Goal: Information Seeking & Learning: Learn about a topic

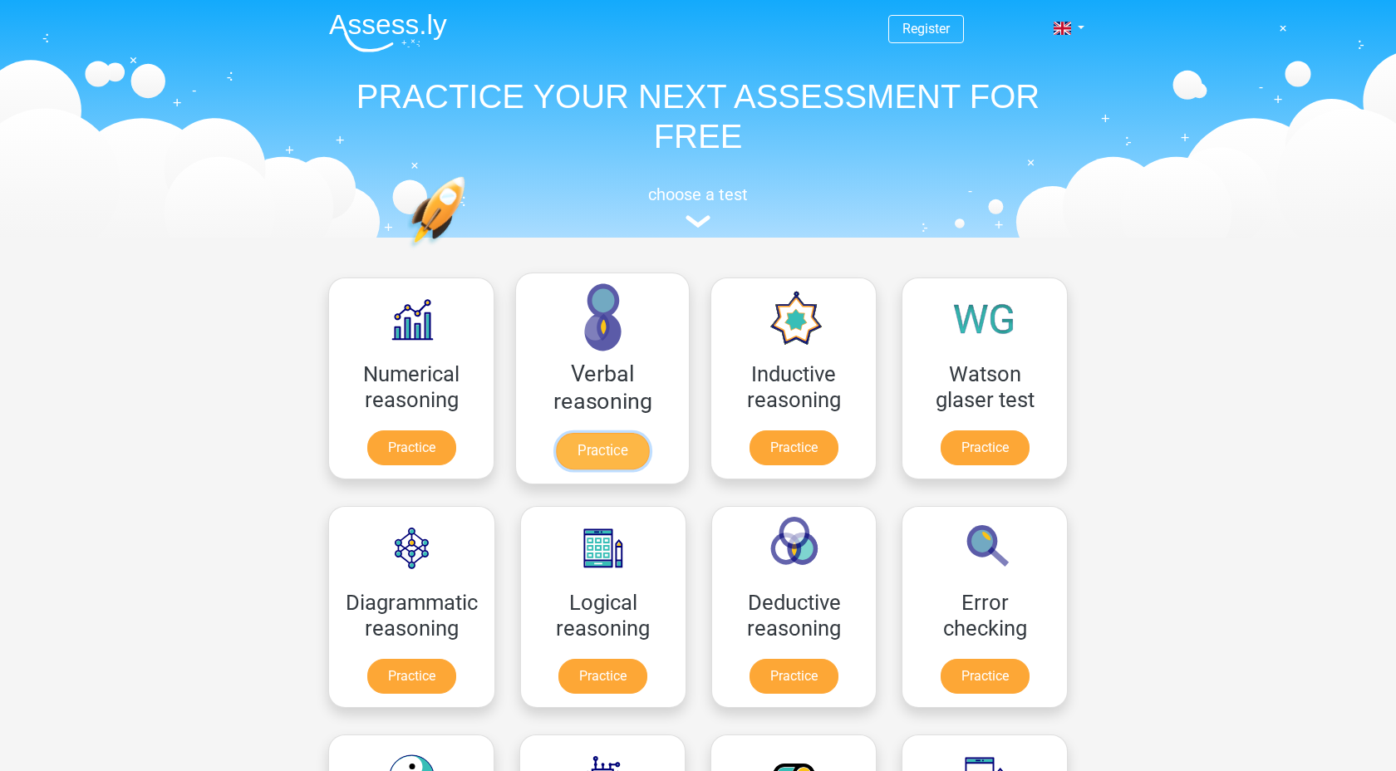
click at [611, 445] on link "Practice" at bounding box center [602, 451] width 93 height 37
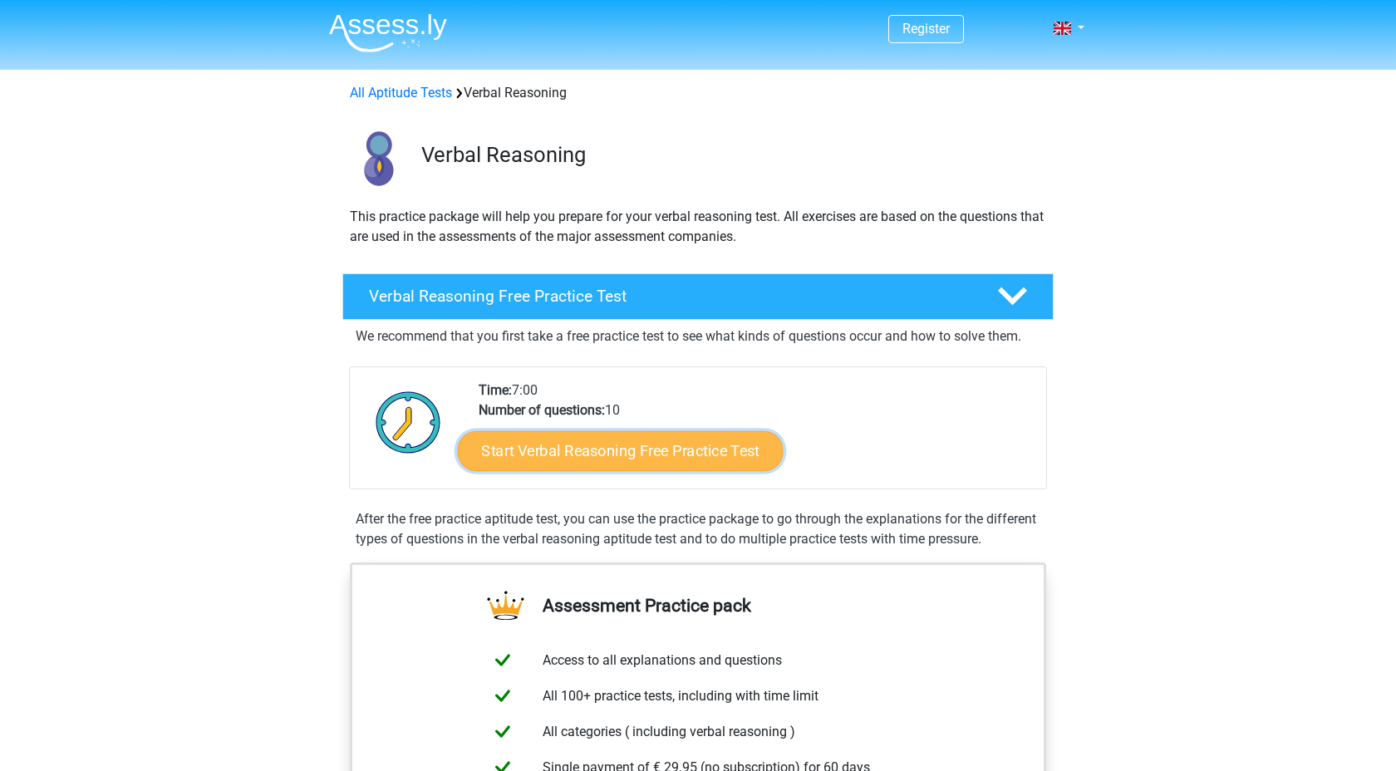
click at [664, 464] on link "Start Verbal Reasoning Free Practice Test" at bounding box center [621, 451] width 326 height 40
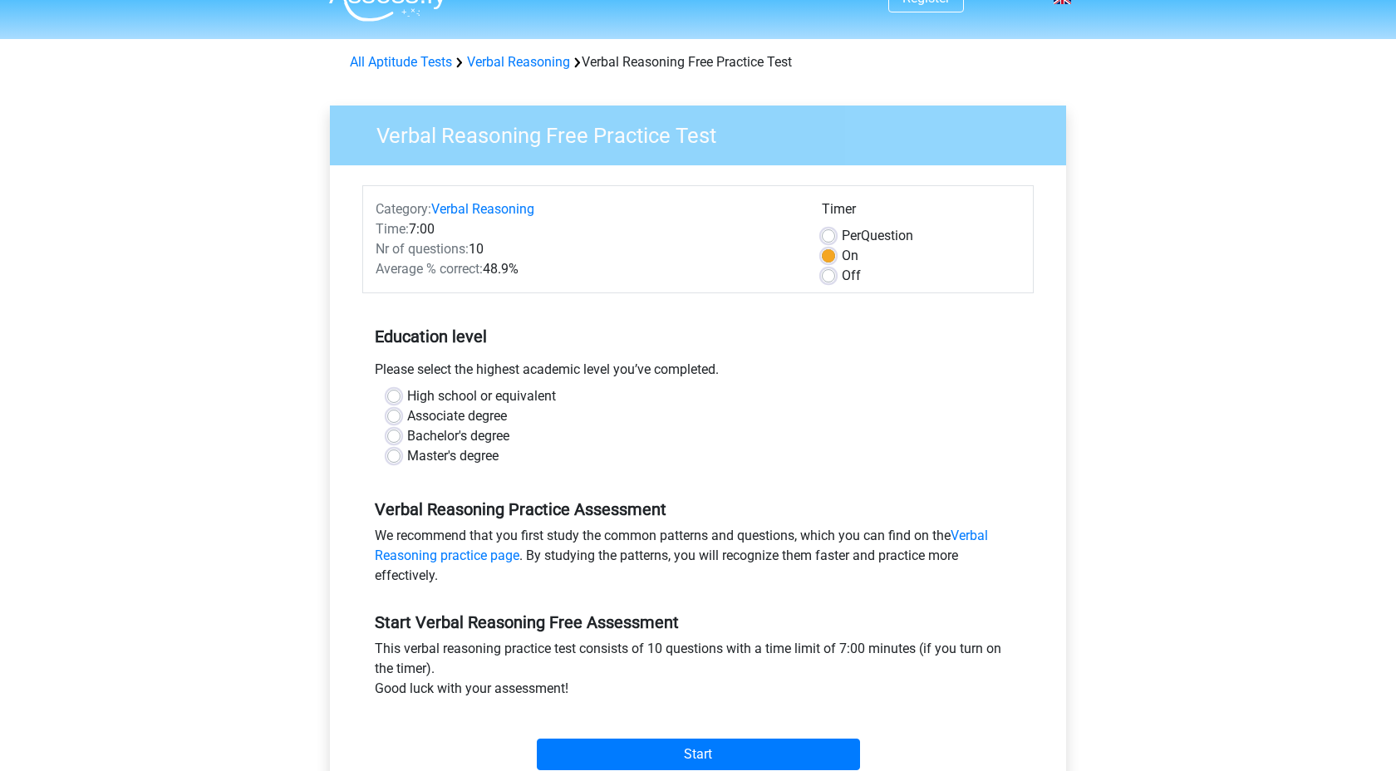
scroll to position [46, 0]
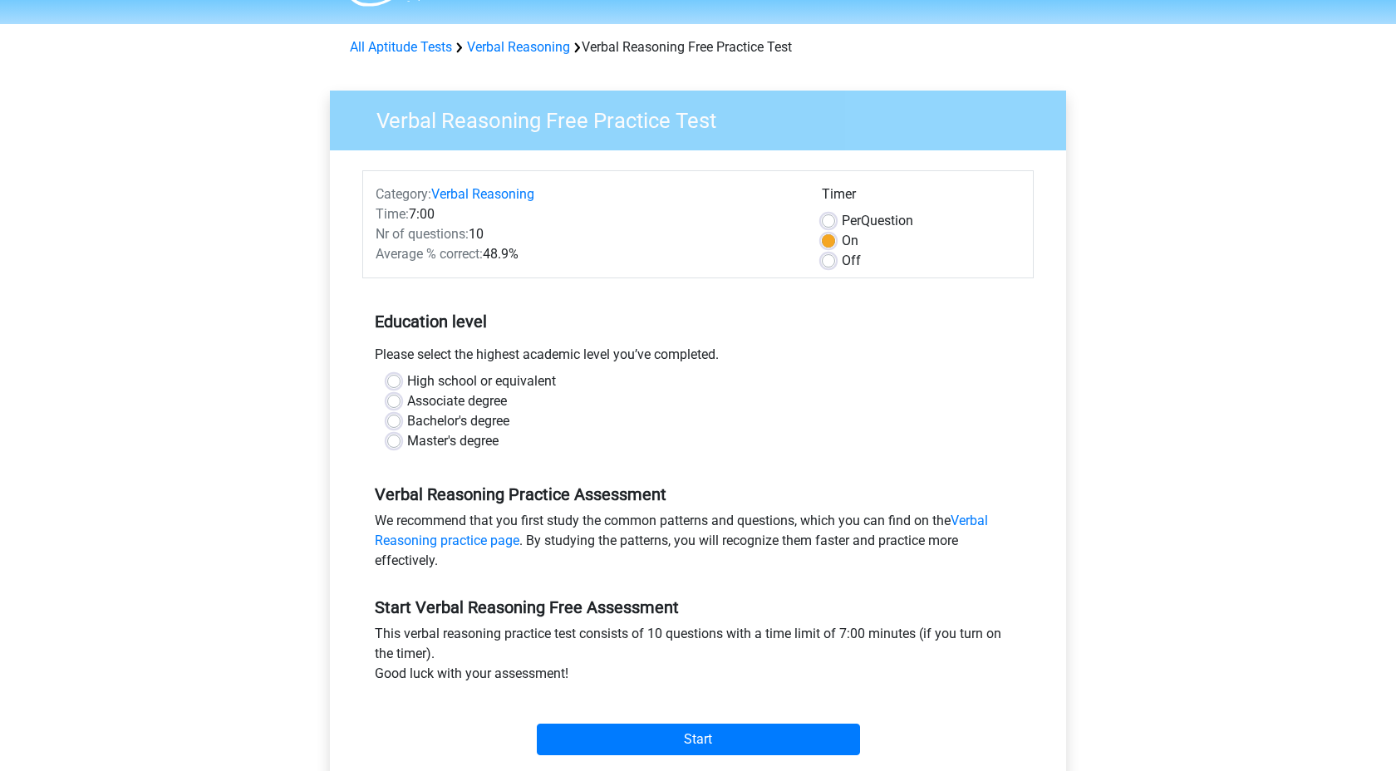
click at [467, 385] on label "High school or equivalent" at bounding box center [481, 381] width 149 height 20
click at [400, 385] on input "High school or equivalent" at bounding box center [393, 379] width 13 height 17
radio input "true"
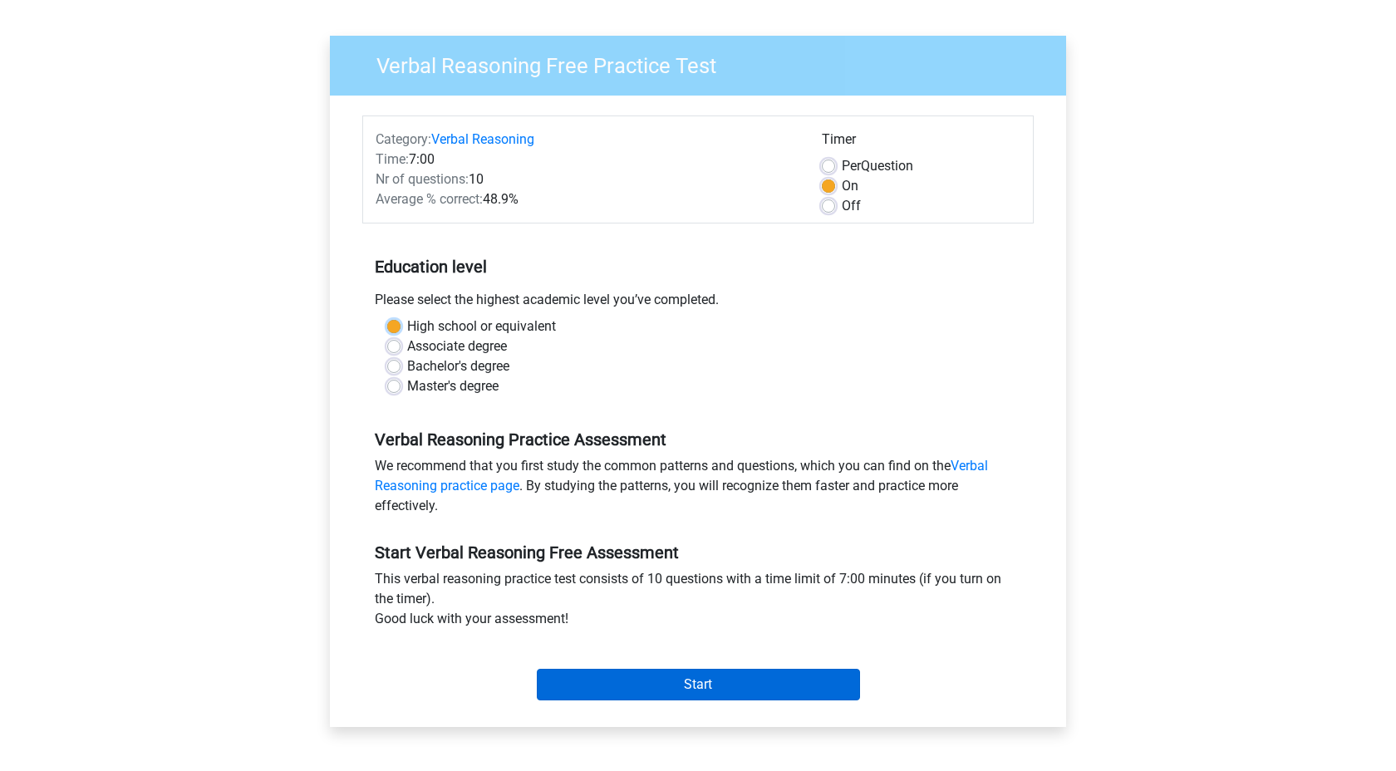
scroll to position [109, 0]
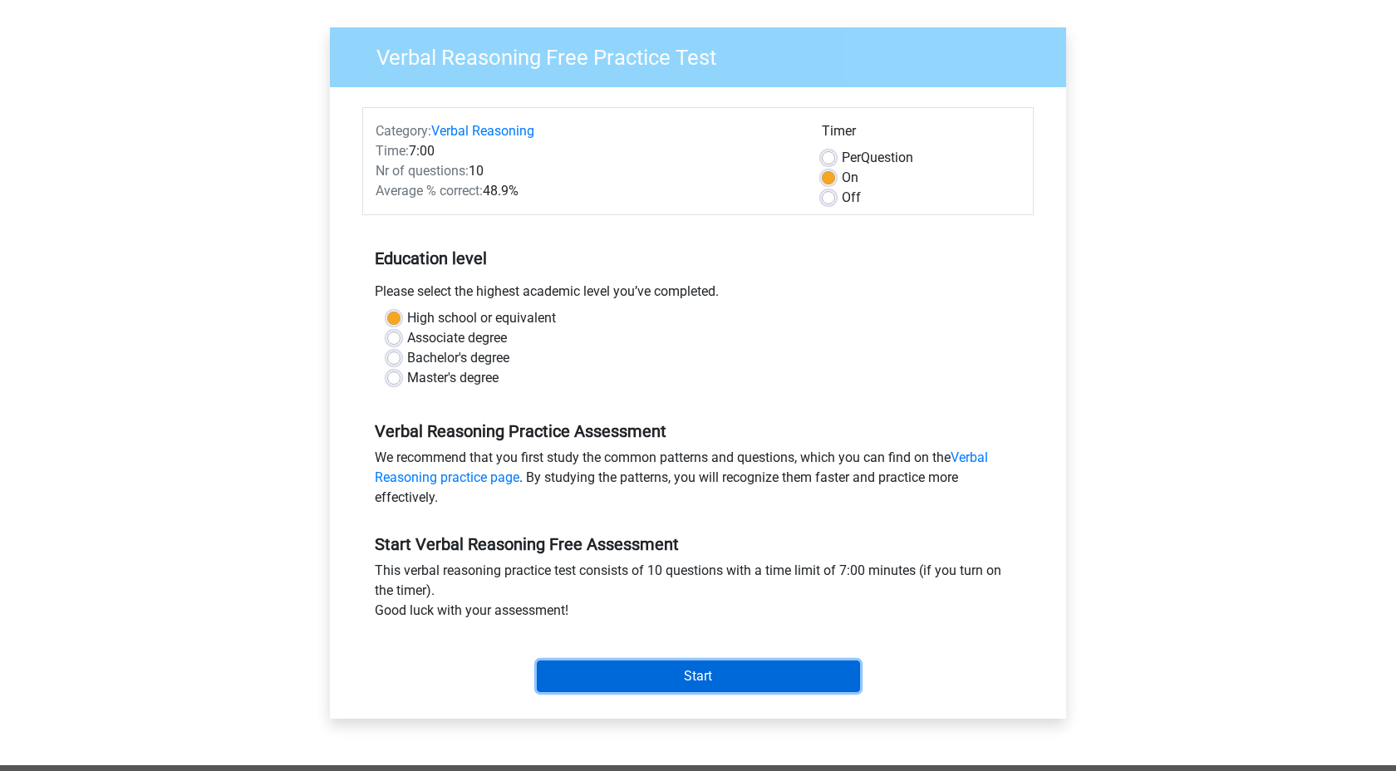
click at [682, 674] on input "Start" at bounding box center [698, 677] width 323 height 32
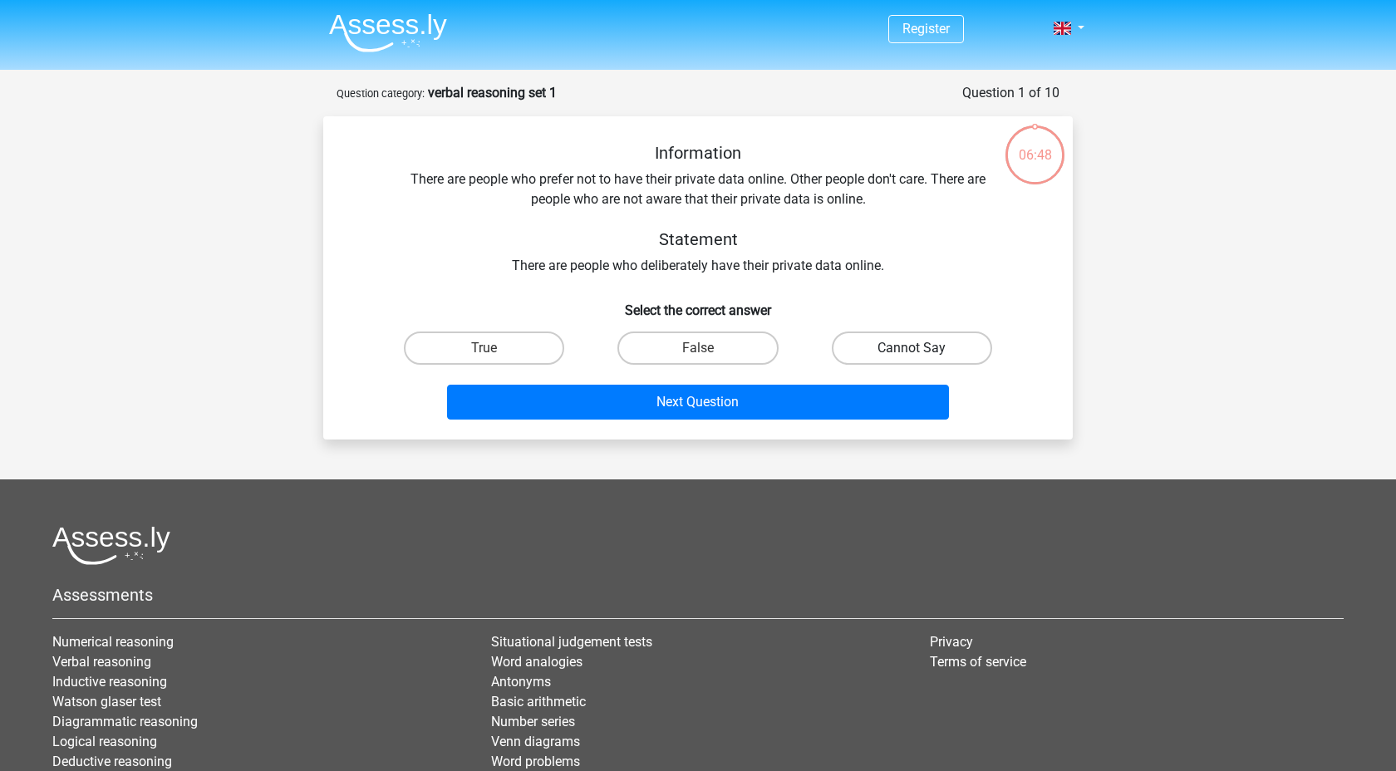
click at [935, 343] on label "Cannot Say" at bounding box center [912, 348] width 160 height 33
click at [922, 348] on input "Cannot Say" at bounding box center [916, 353] width 11 height 11
radio input "true"
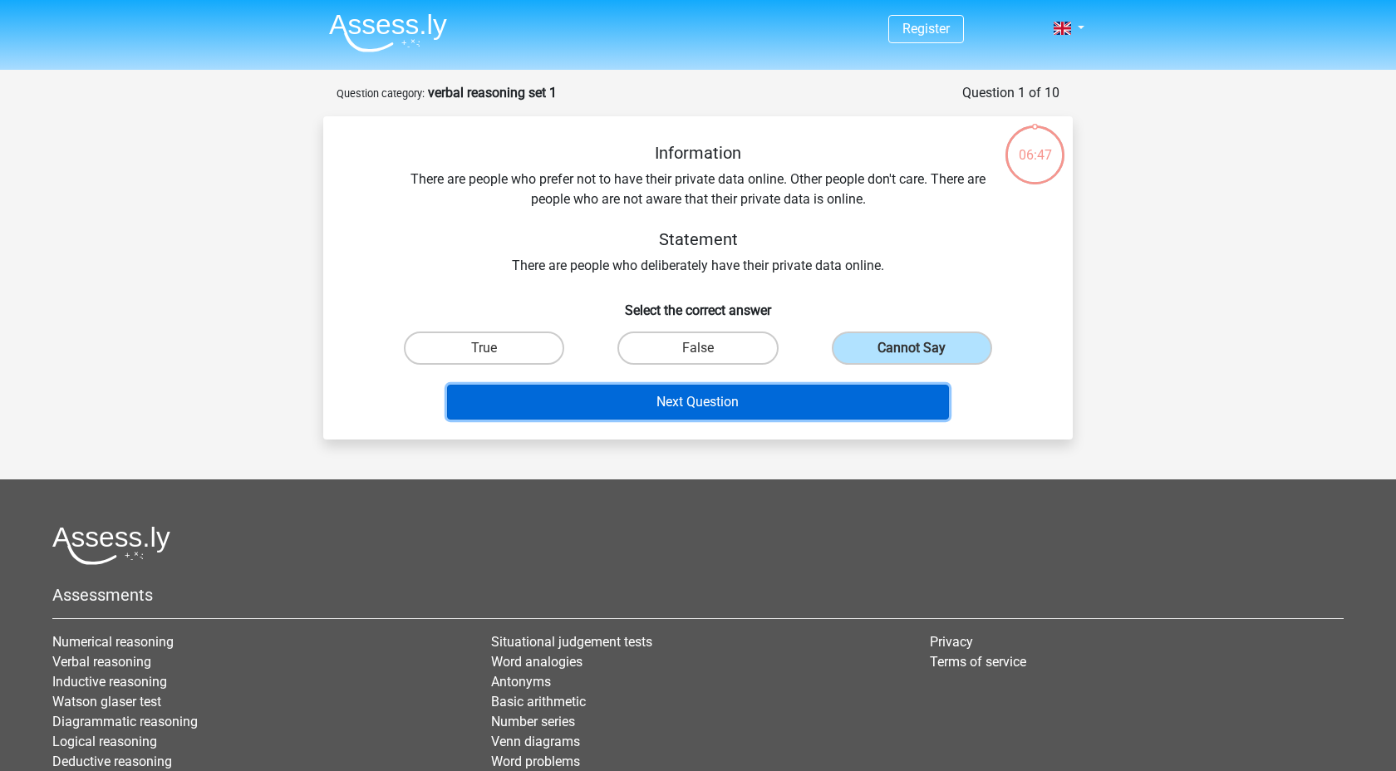
click at [769, 410] on button "Next Question" at bounding box center [698, 402] width 503 height 35
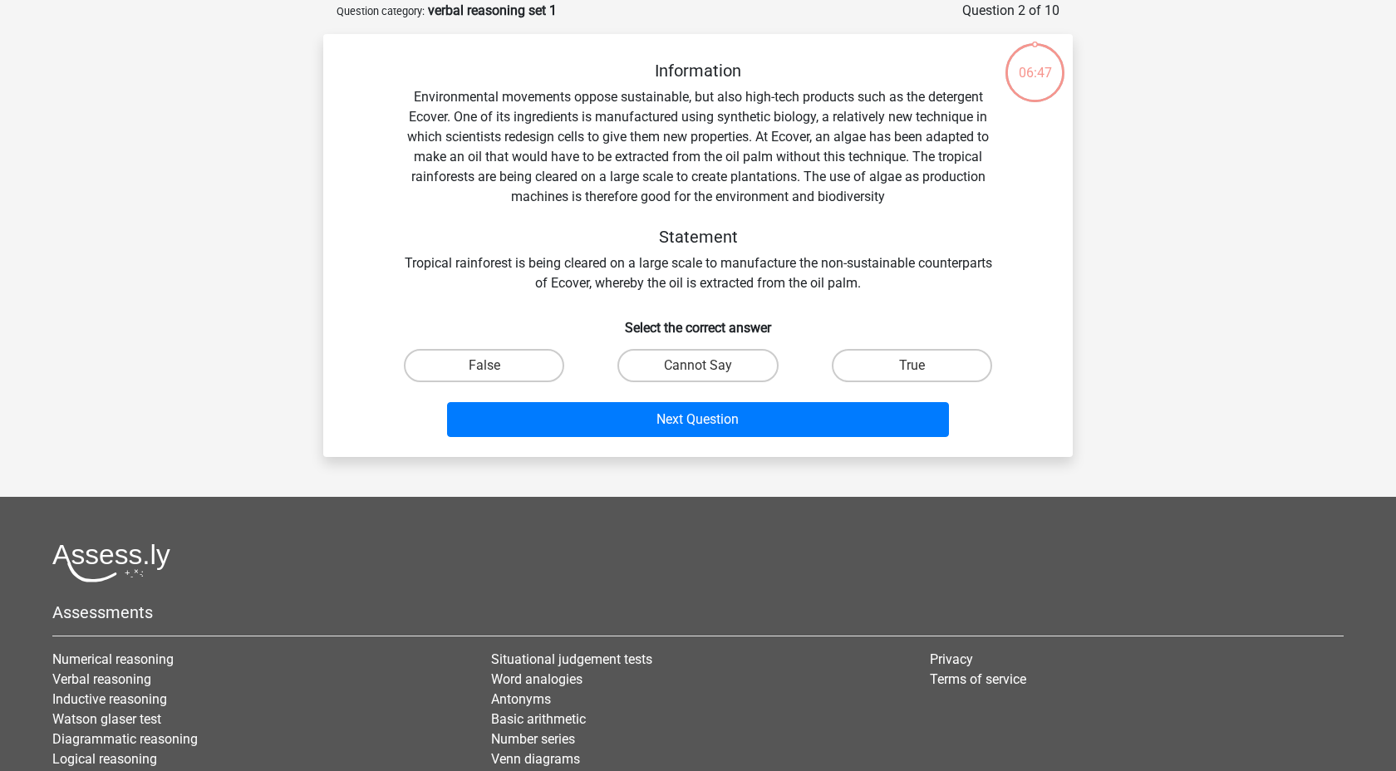
scroll to position [83, 0]
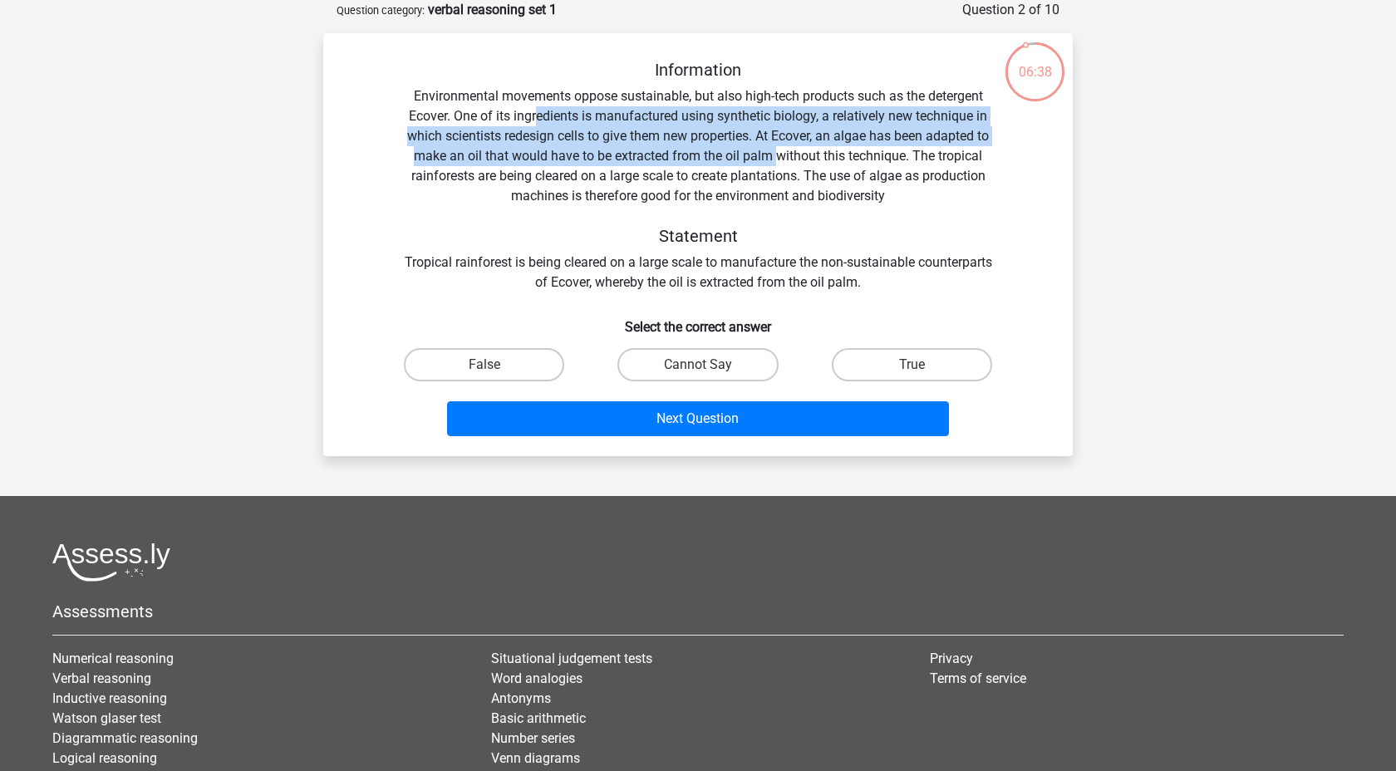
drag, startPoint x: 533, startPoint y: 115, endPoint x: 777, endPoint y: 147, distance: 245.6
click at [777, 148] on div "Information Environmental movements oppose sustainable, but also high-tech prod…" at bounding box center [698, 176] width 696 height 233
click at [777, 147] on div "Information Environmental movements oppose sustainable, but also high-tech prod…" at bounding box center [698, 176] width 696 height 233
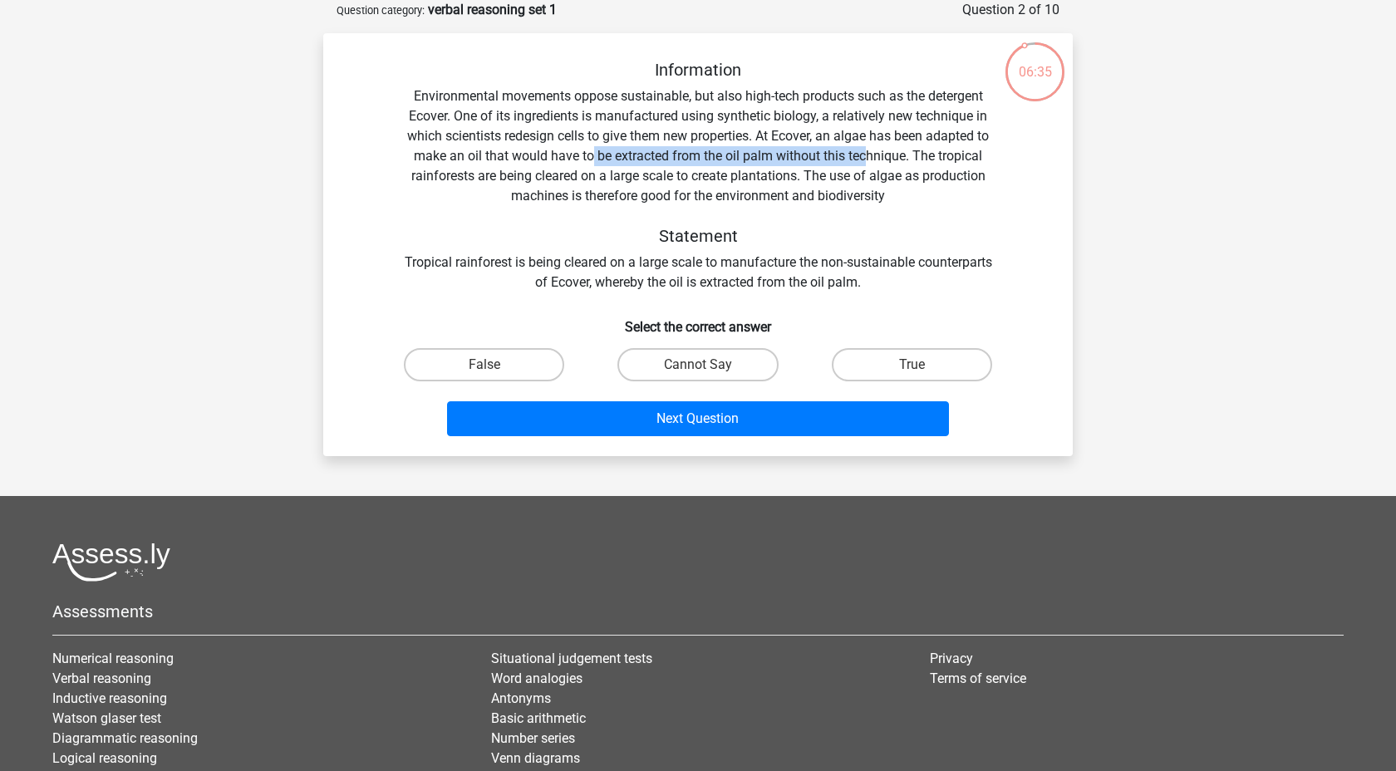
drag, startPoint x: 590, startPoint y: 154, endPoint x: 865, endPoint y: 154, distance: 275.0
click at [867, 155] on div "Information Environmental movements oppose sustainable, but also high-tech prod…" at bounding box center [698, 176] width 696 height 233
click at [952, 148] on div "Information Environmental movements oppose sustainable, but also high-tech prod…" at bounding box center [698, 176] width 696 height 233
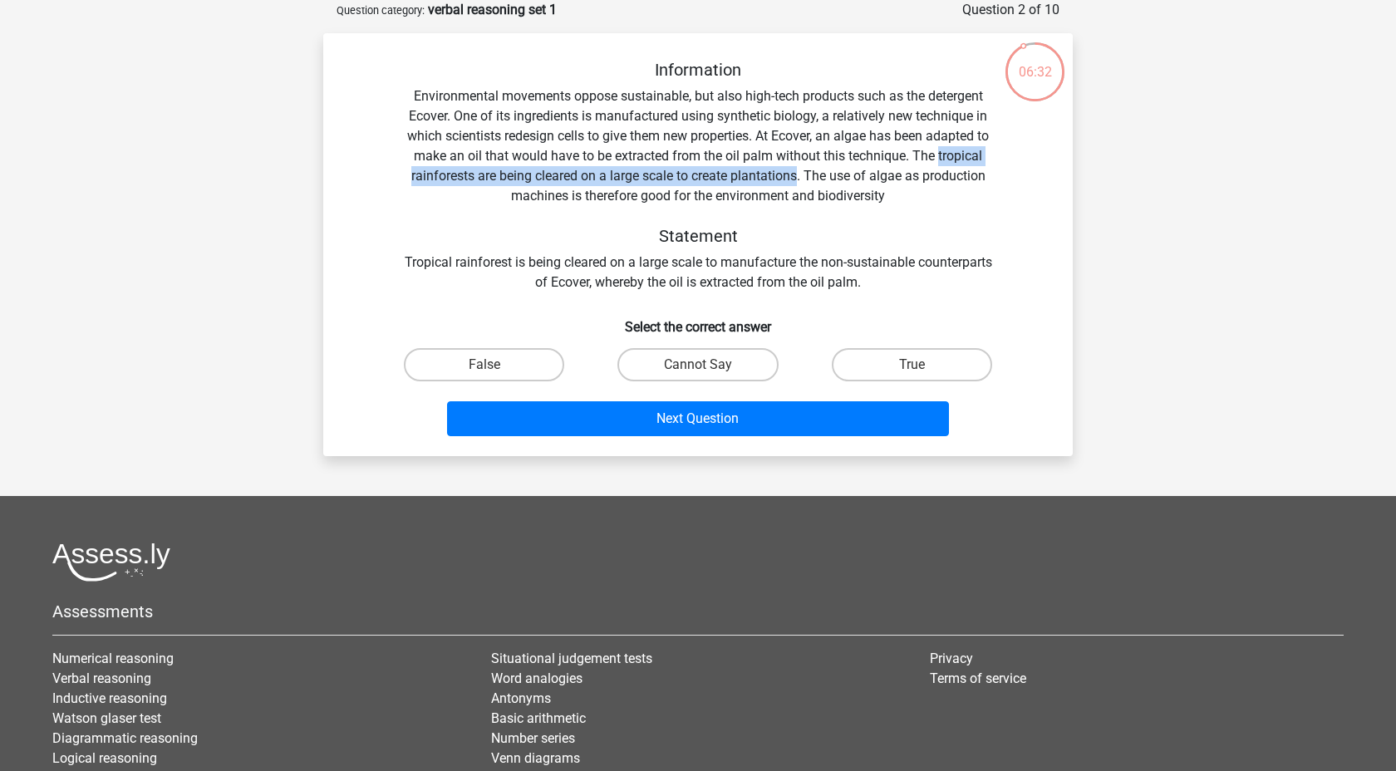
drag, startPoint x: 952, startPoint y: 148, endPoint x: 760, endPoint y: 175, distance: 193.9
click at [759, 175] on div "Information Environmental movements oppose sustainable, but also high-tech prod…" at bounding box center [698, 176] width 696 height 233
click at [681, 361] on label "Cannot Say" at bounding box center [697, 364] width 160 height 33
click at [698, 365] on input "Cannot Say" at bounding box center [703, 370] width 11 height 11
radio input "true"
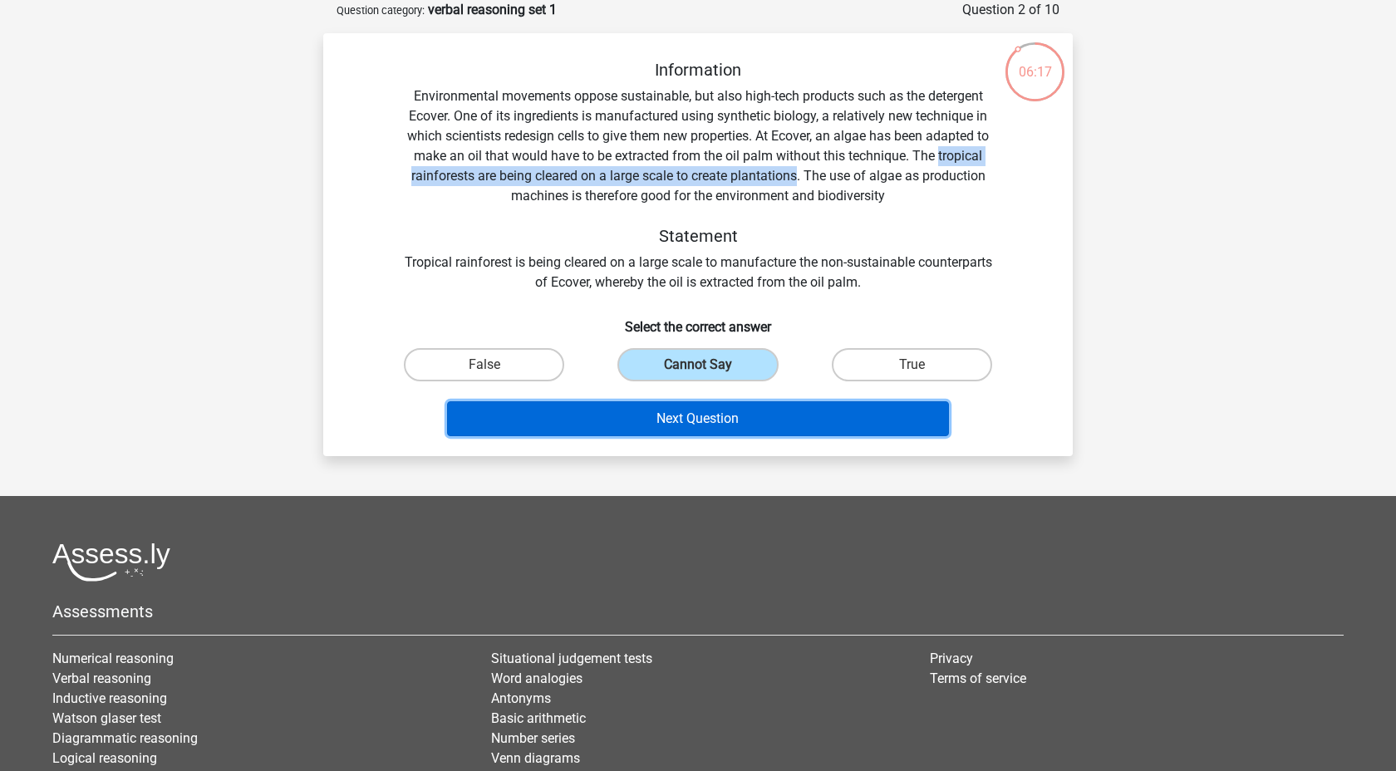
click at [691, 429] on button "Next Question" at bounding box center [698, 418] width 503 height 35
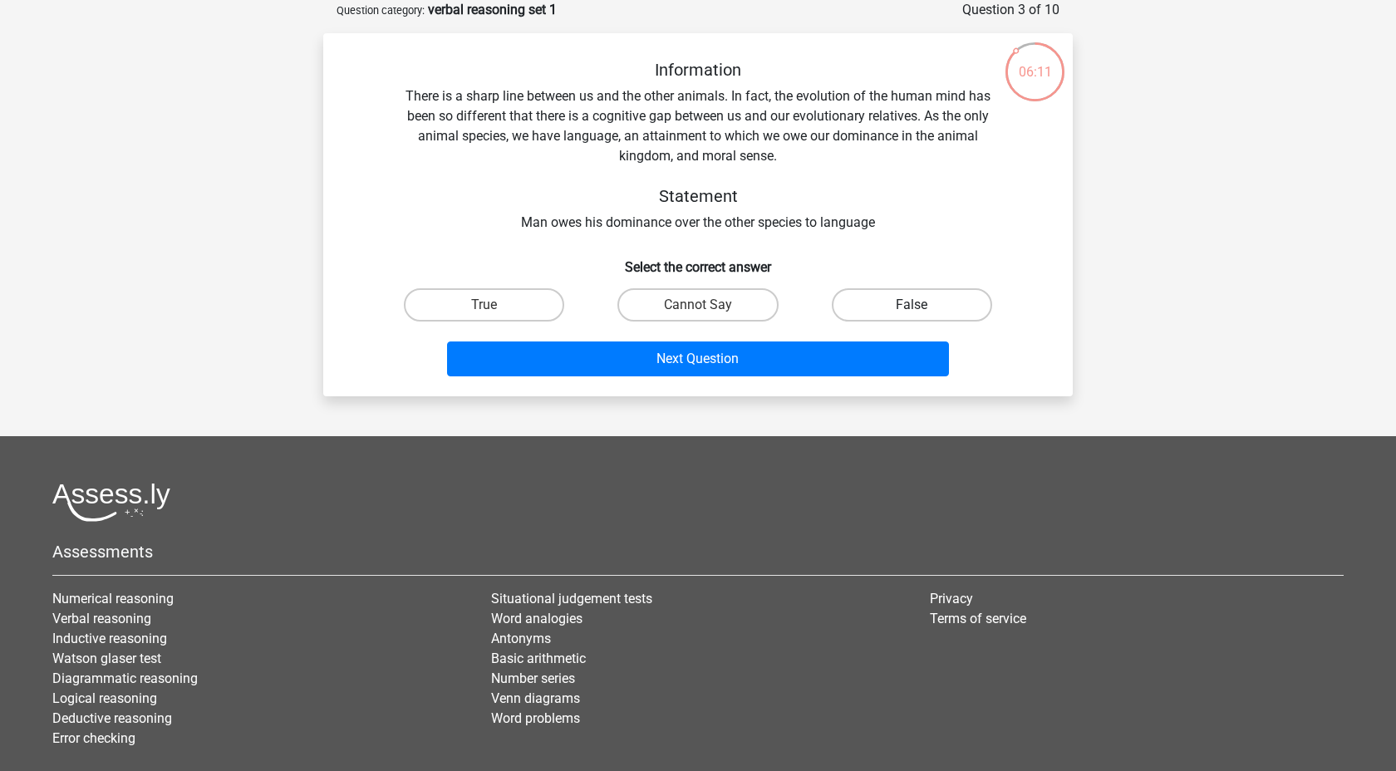
click at [906, 312] on label "False" at bounding box center [912, 304] width 160 height 33
click at [911, 312] on input "False" at bounding box center [916, 310] width 11 height 11
radio input "true"
click at [516, 305] on label "True" at bounding box center [484, 304] width 160 height 33
click at [495, 305] on input "True" at bounding box center [489, 310] width 11 height 11
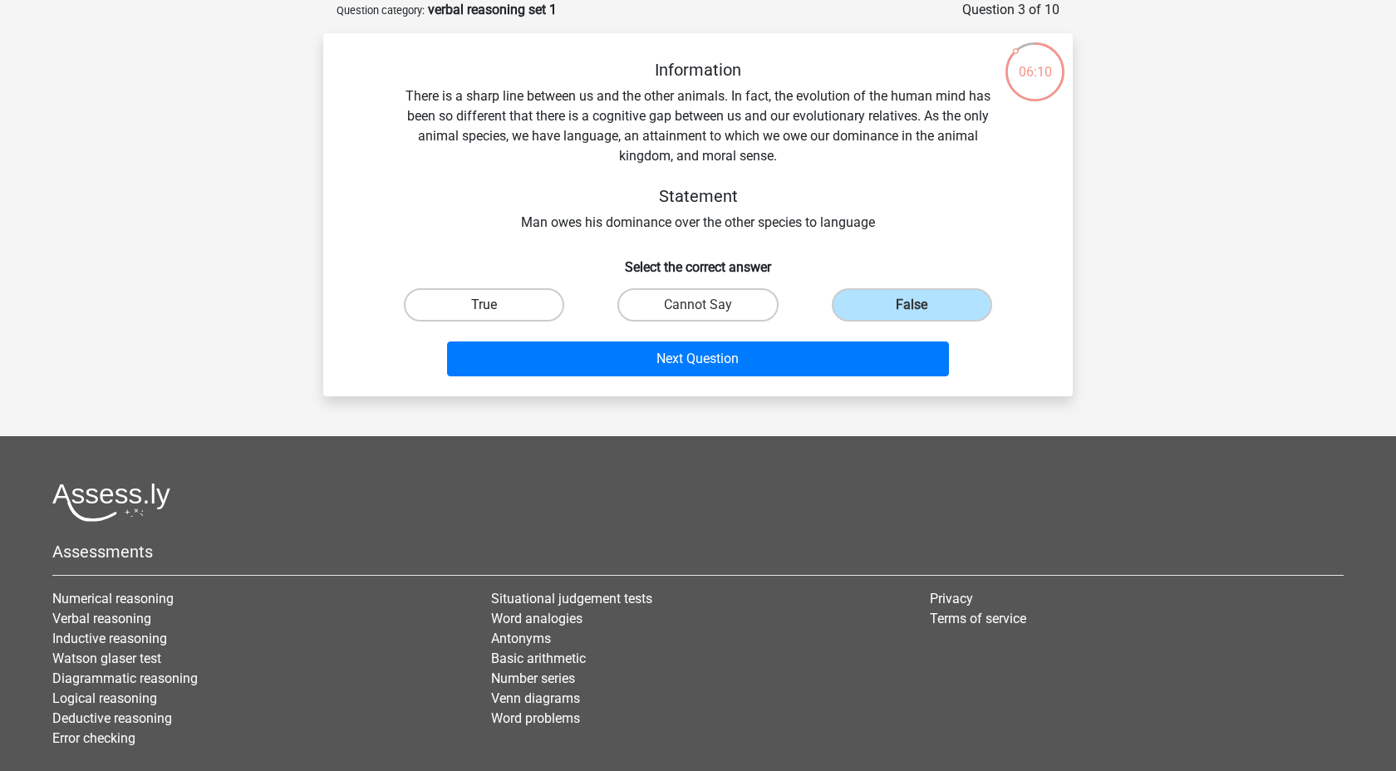
radio input "true"
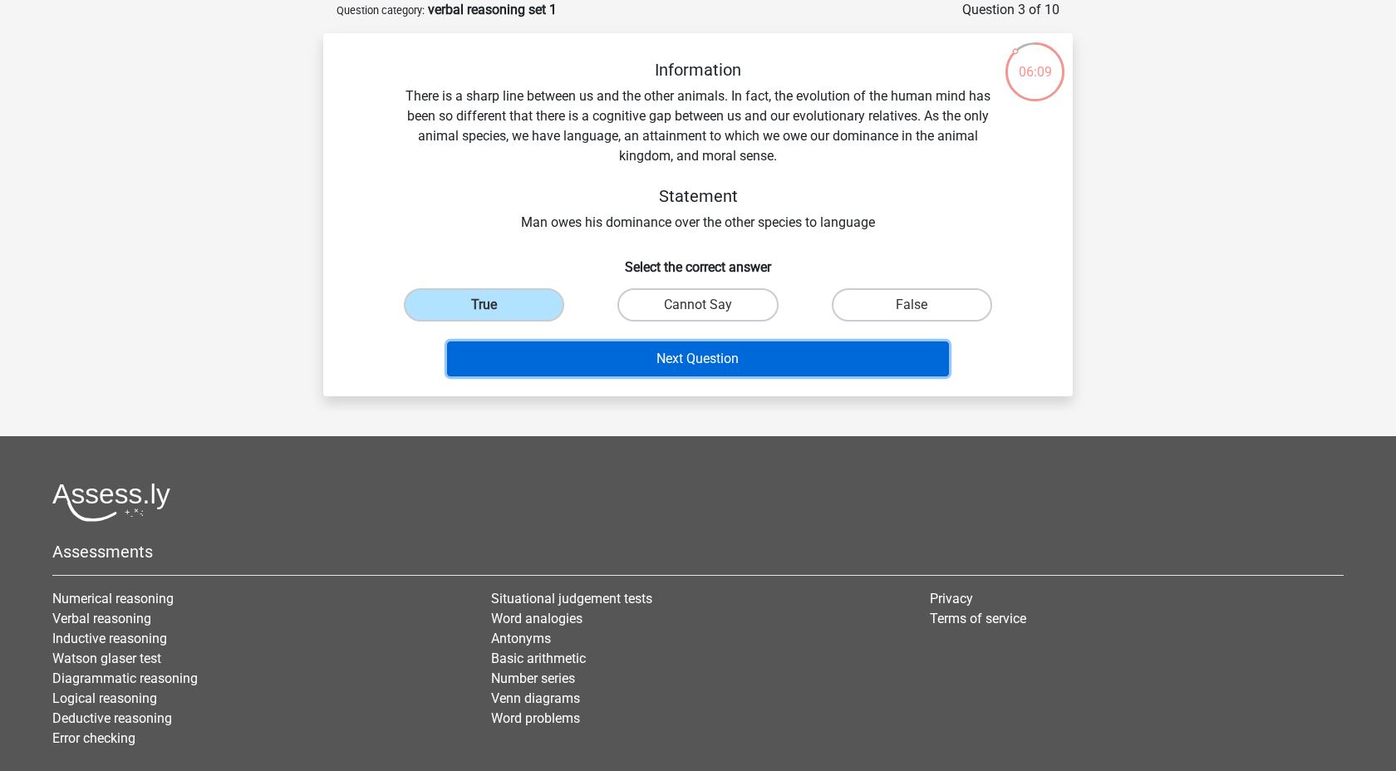
click at [558, 356] on button "Next Question" at bounding box center [698, 358] width 503 height 35
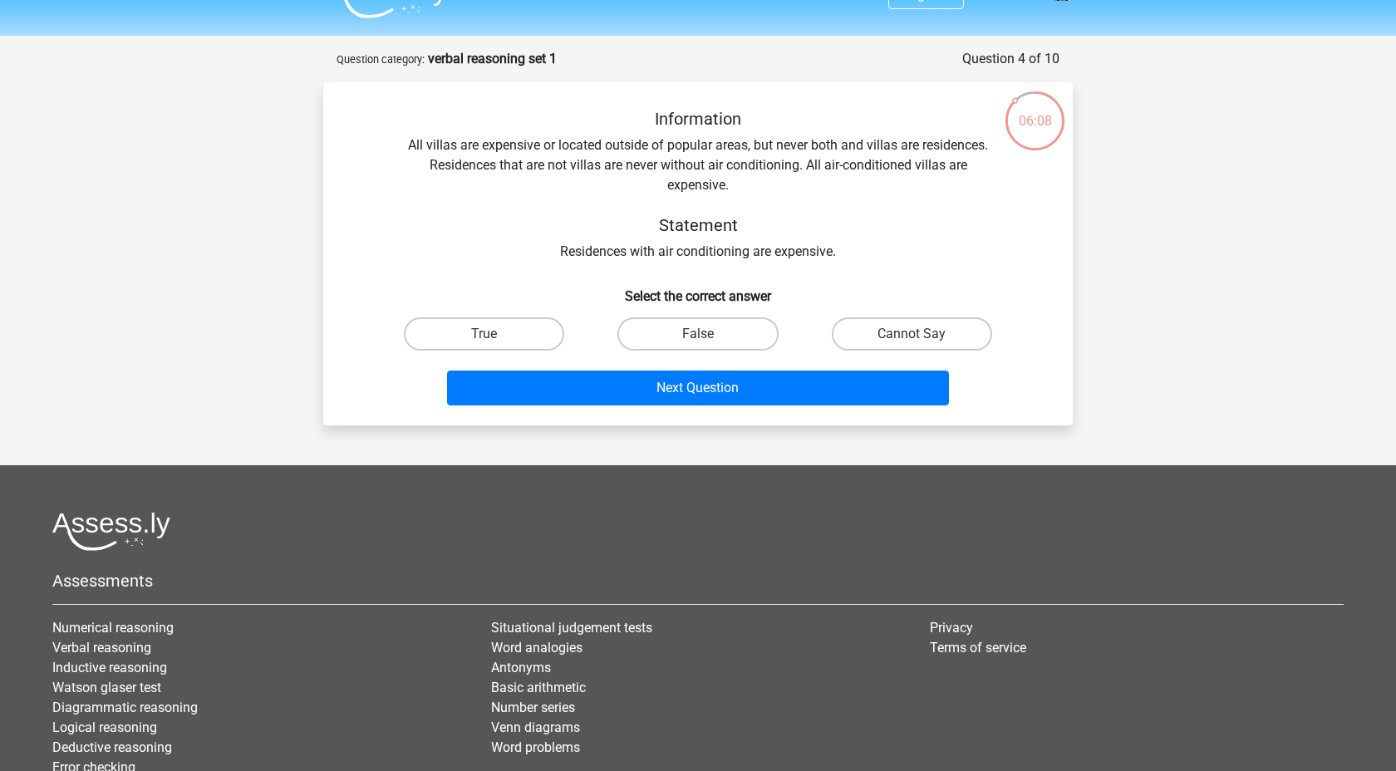
scroll to position [30, 0]
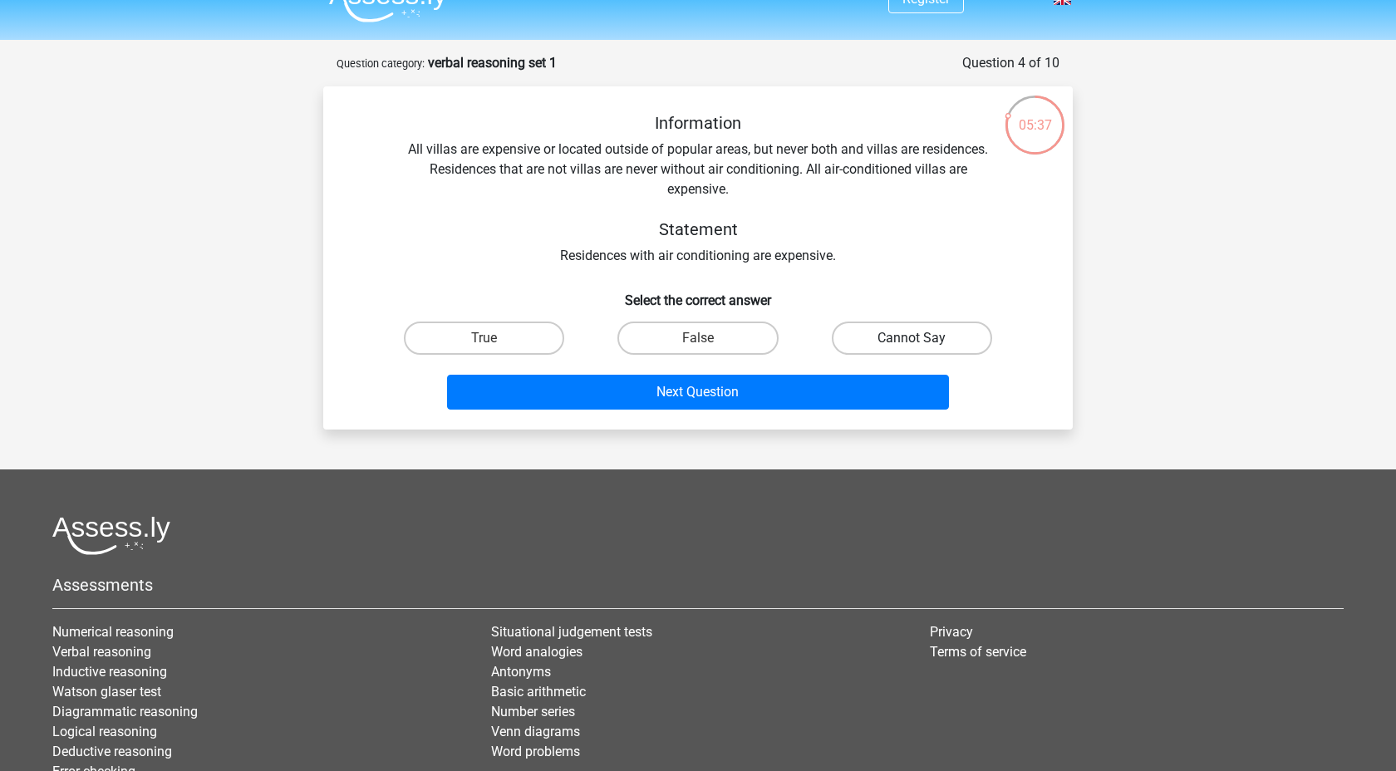
click at [889, 332] on label "Cannot Say" at bounding box center [912, 338] width 160 height 33
click at [911, 338] on input "Cannot Say" at bounding box center [916, 343] width 11 height 11
radio input "true"
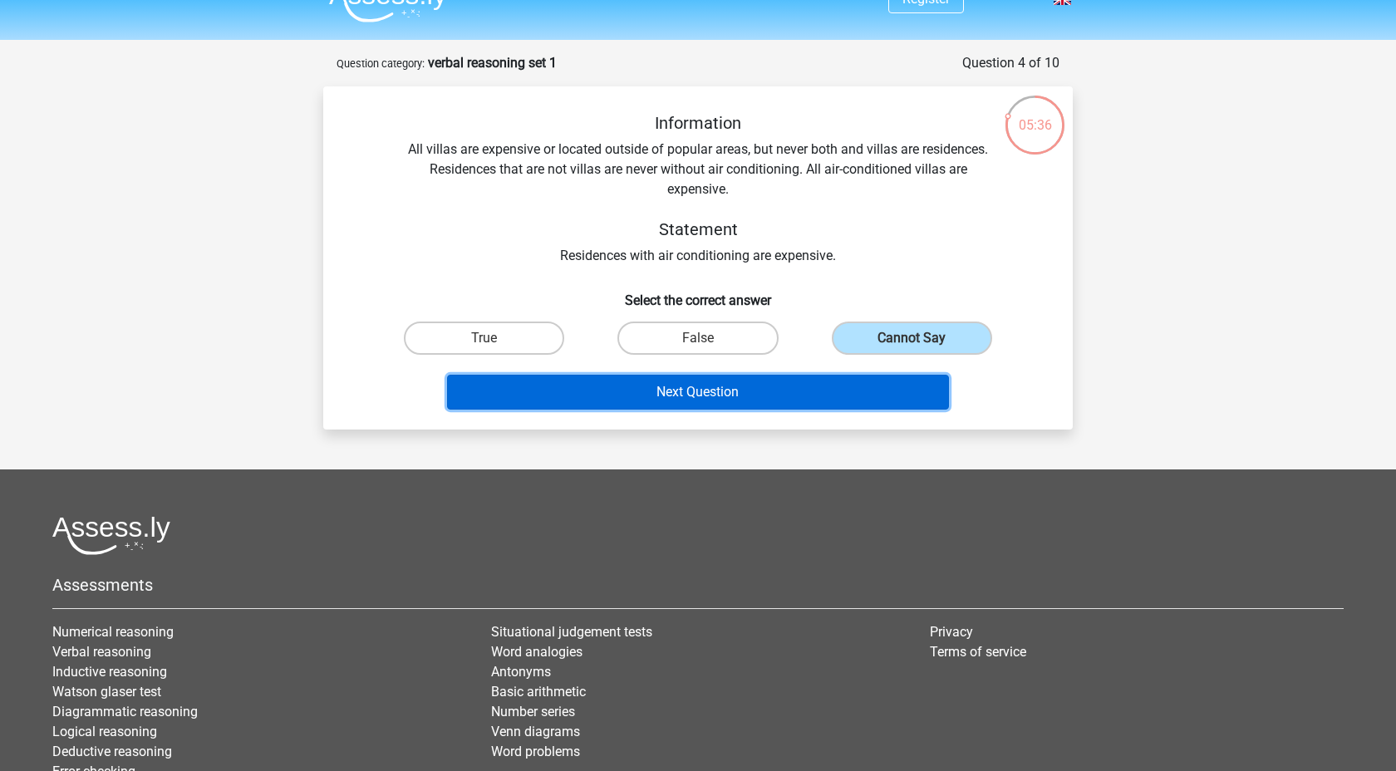
click at [638, 398] on button "Next Question" at bounding box center [698, 392] width 503 height 35
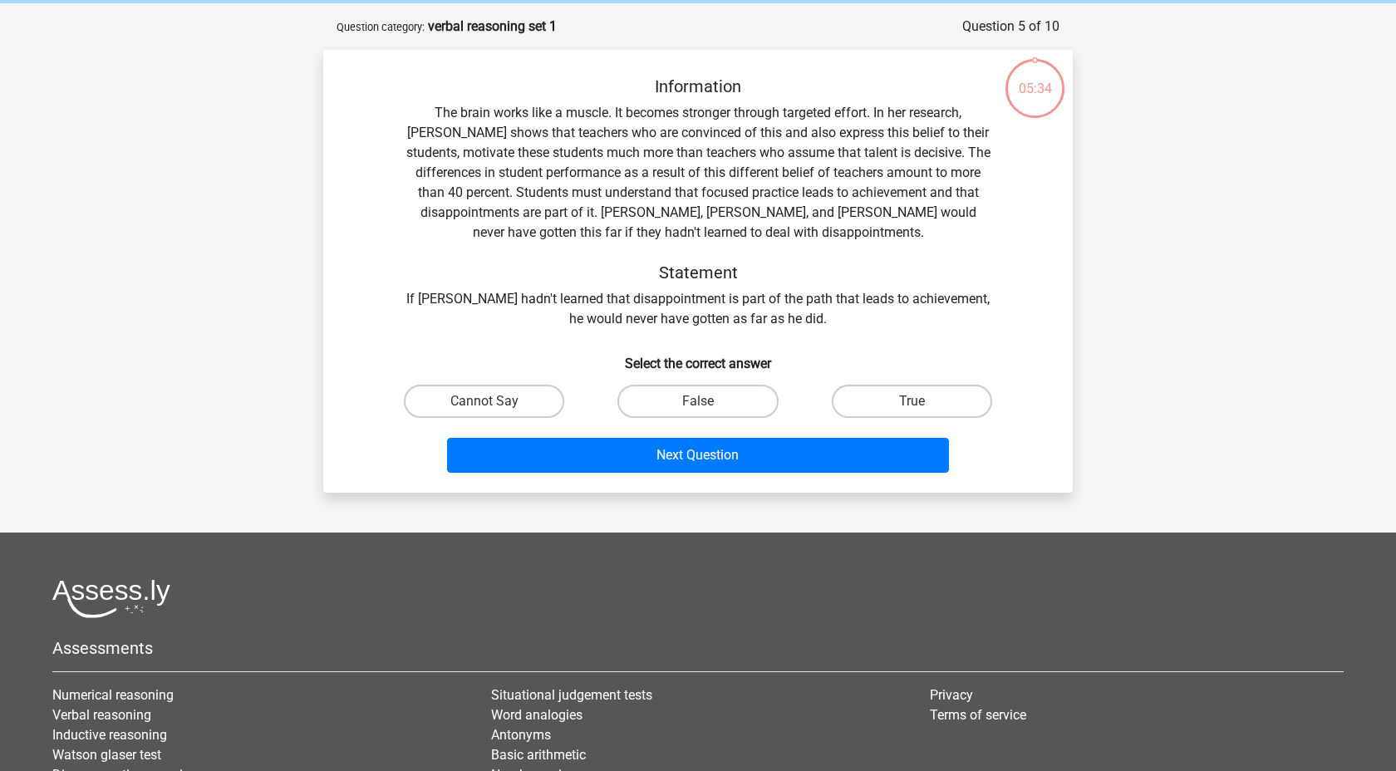
scroll to position [83, 0]
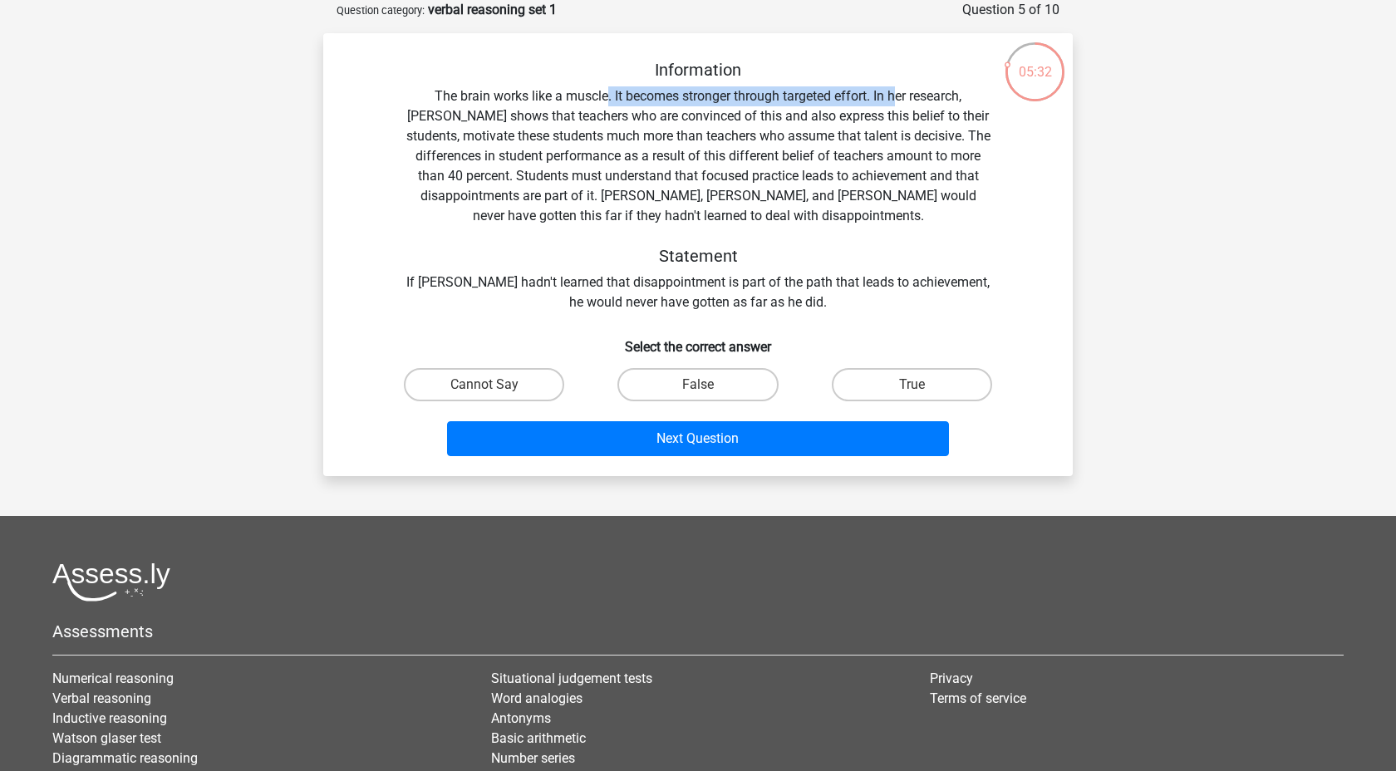
drag, startPoint x: 584, startPoint y: 93, endPoint x: 877, endPoint y: 96, distance: 292.5
click at [877, 96] on div "Information The brain works like a muscle. It becomes stronger through targeted…" at bounding box center [698, 186] width 696 height 253
click at [898, 389] on label "True" at bounding box center [912, 384] width 160 height 33
click at [911, 389] on input "True" at bounding box center [916, 390] width 11 height 11
radio input "true"
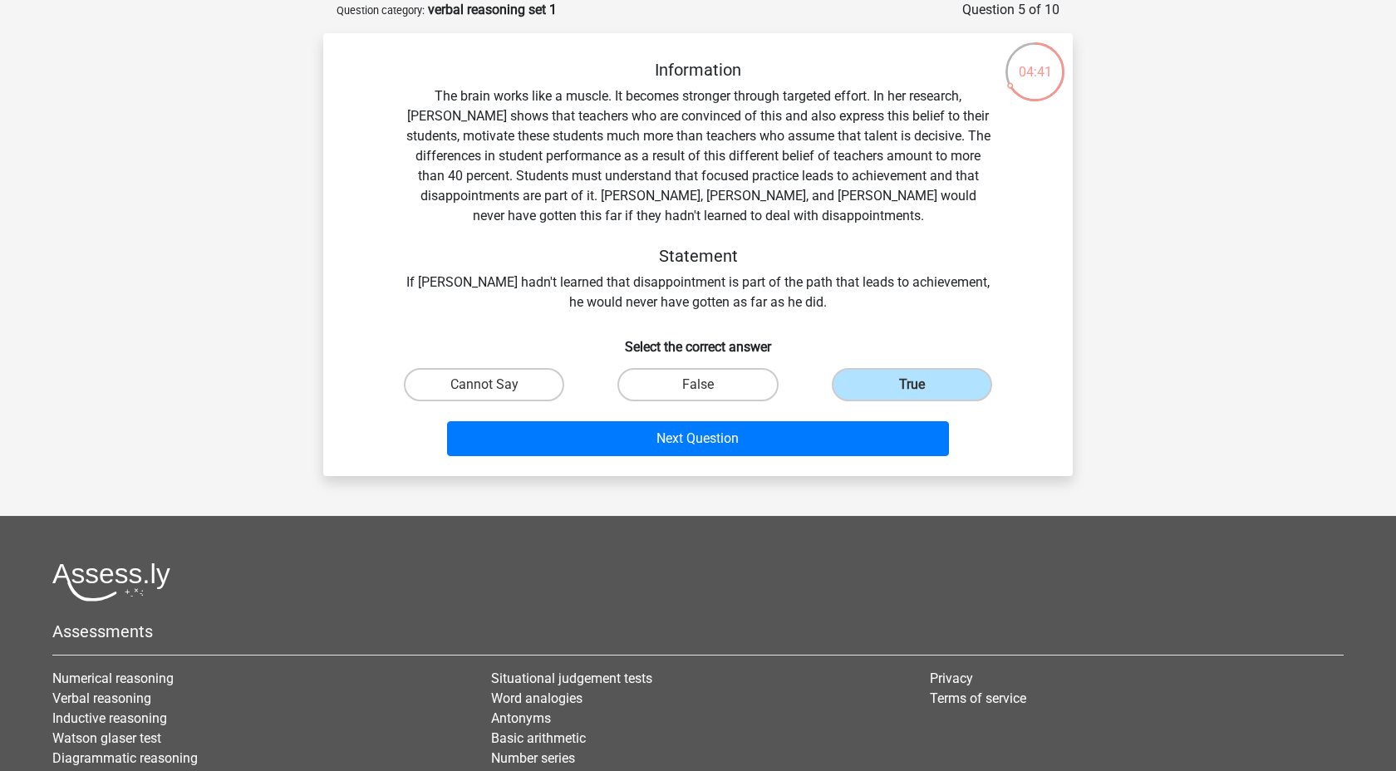
click at [501, 403] on div "Cannot Say" at bounding box center [484, 384] width 214 height 47
click at [511, 386] on label "Cannot Say" at bounding box center [484, 384] width 160 height 33
click at [495, 386] on input "Cannot Say" at bounding box center [489, 390] width 11 height 11
radio input "true"
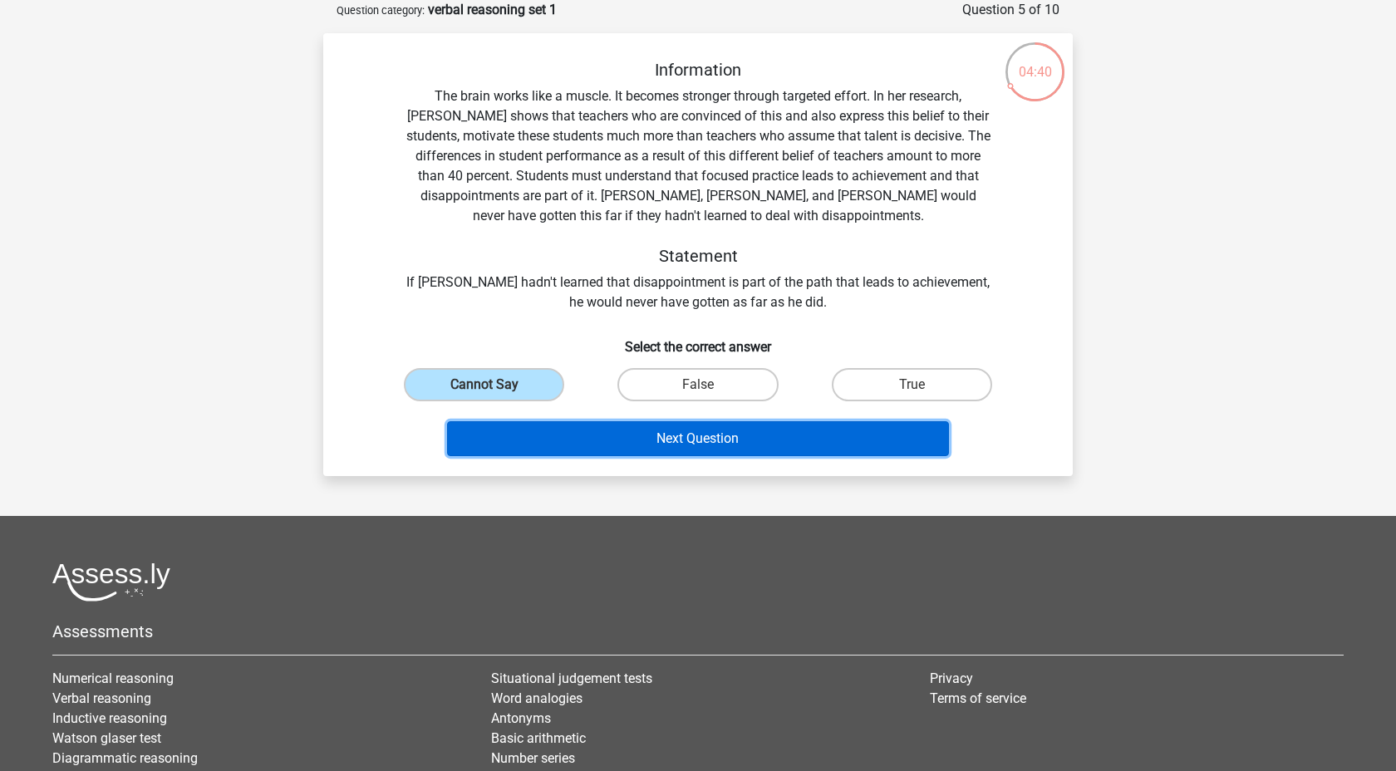
click at [605, 433] on button "Next Question" at bounding box center [698, 438] width 503 height 35
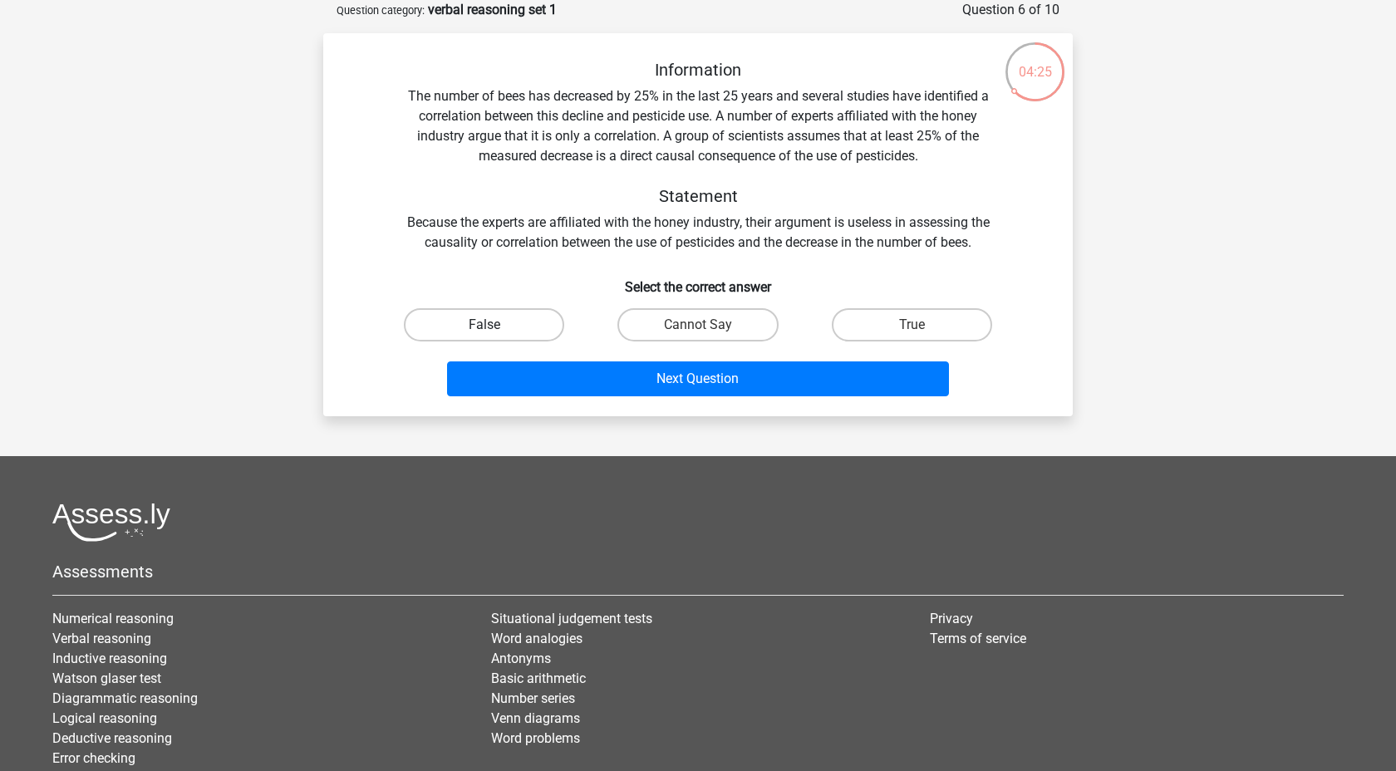
click at [520, 324] on label "False" at bounding box center [484, 324] width 160 height 33
click at [495, 325] on input "False" at bounding box center [489, 330] width 11 height 11
radio input "true"
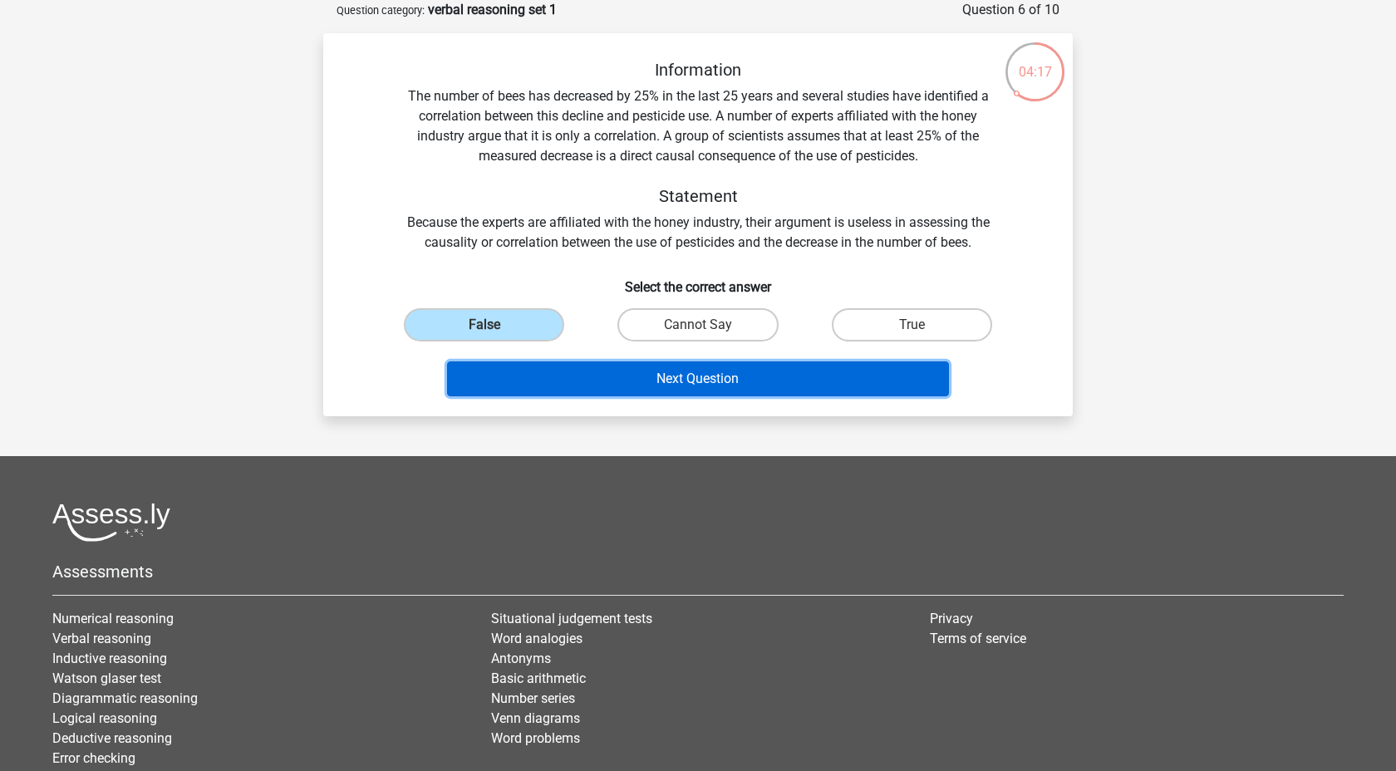
click at [720, 382] on button "Next Question" at bounding box center [698, 378] width 503 height 35
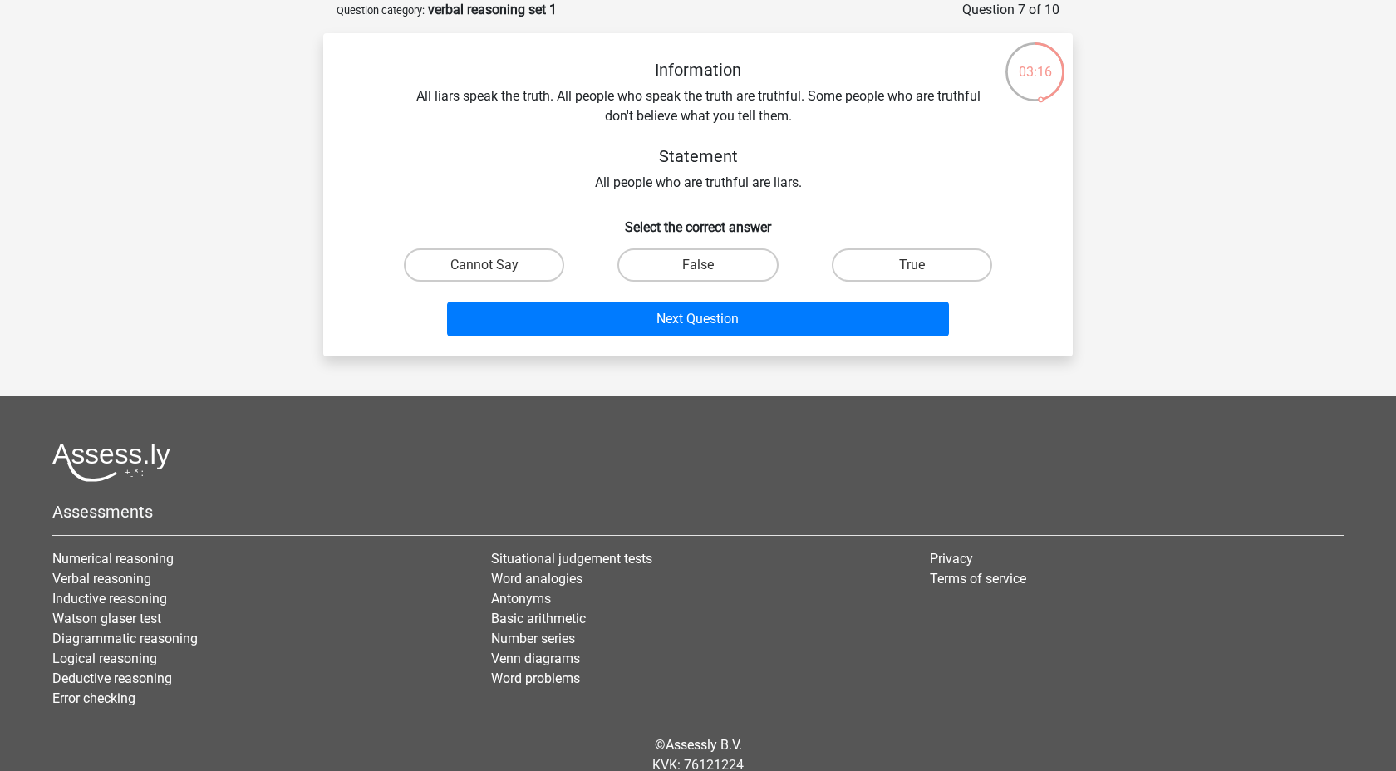
click at [712, 248] on div "False" at bounding box center [698, 265] width 214 height 47
click at [712, 255] on label "False" at bounding box center [697, 264] width 160 height 33
click at [709, 265] on input "False" at bounding box center [703, 270] width 11 height 11
radio input "true"
click at [531, 266] on label "Cannot Say" at bounding box center [484, 264] width 160 height 33
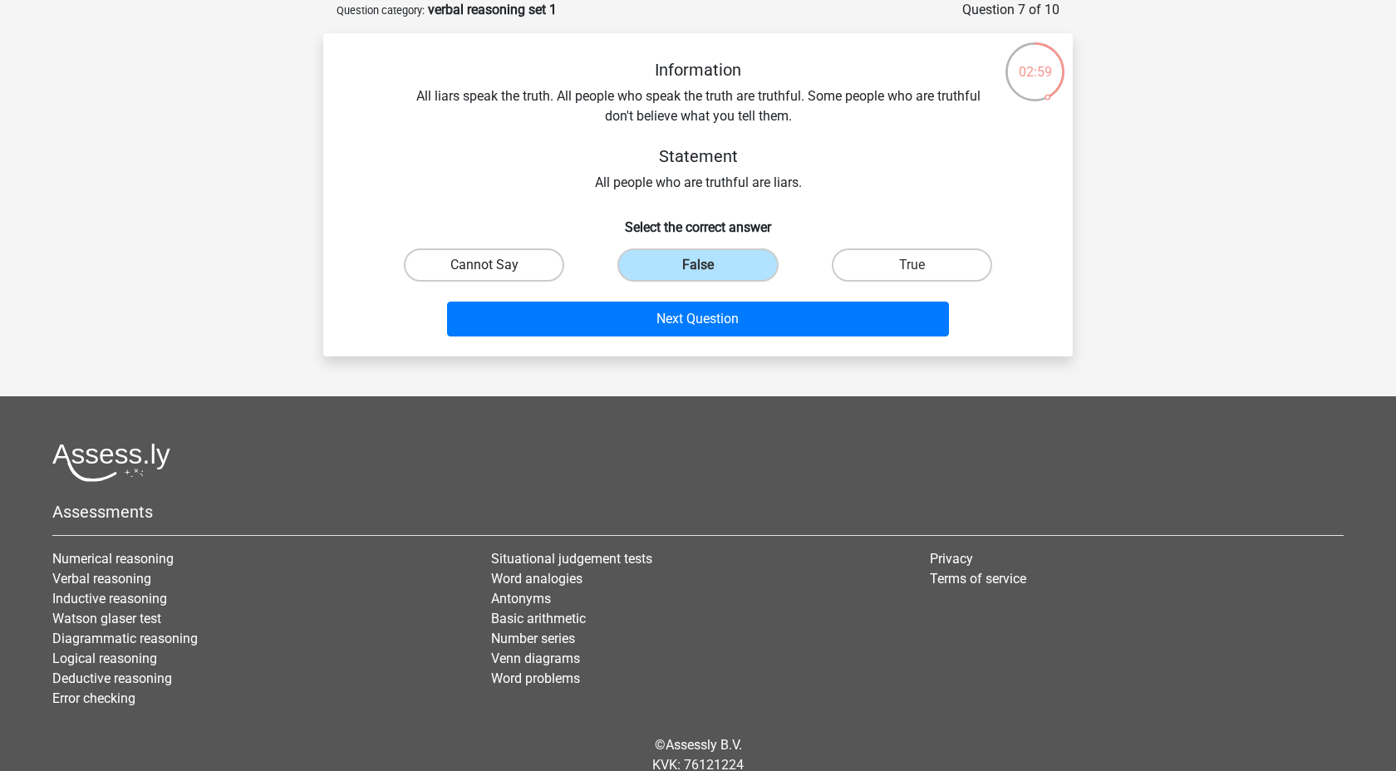
click at [495, 266] on input "Cannot Say" at bounding box center [489, 270] width 11 height 11
radio input "true"
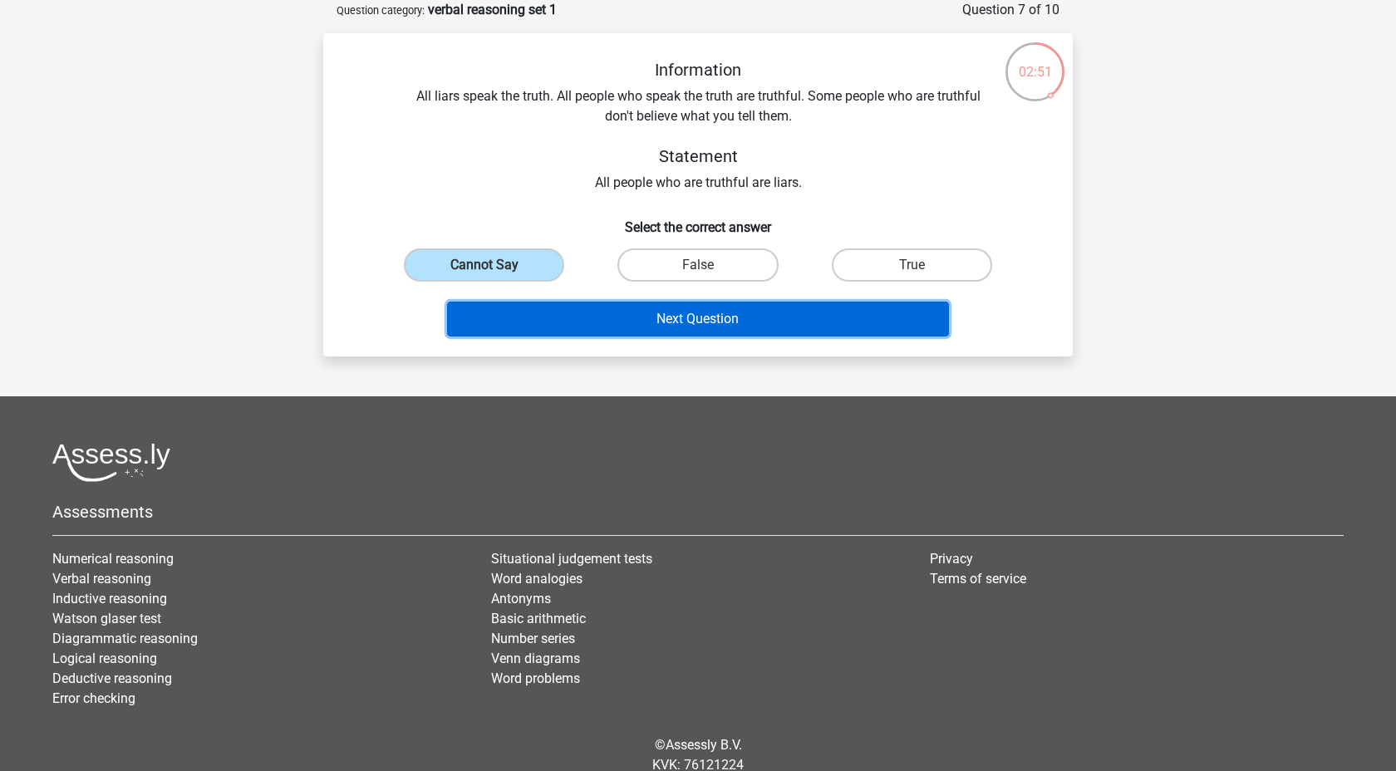
click at [555, 318] on button "Next Question" at bounding box center [698, 319] width 503 height 35
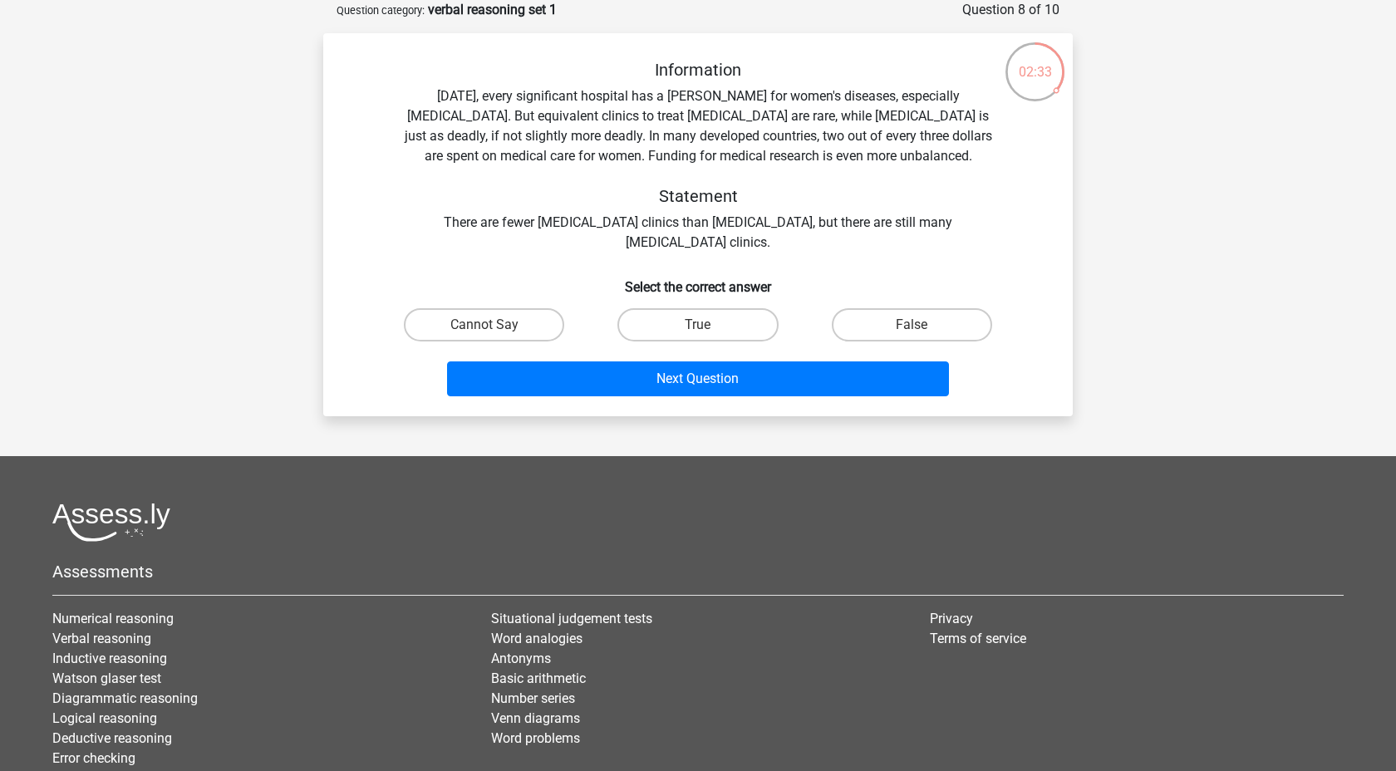
click at [555, 318] on label "Cannot Say" at bounding box center [484, 324] width 160 height 33
click at [495, 325] on input "Cannot Say" at bounding box center [489, 330] width 11 height 11
radio input "true"
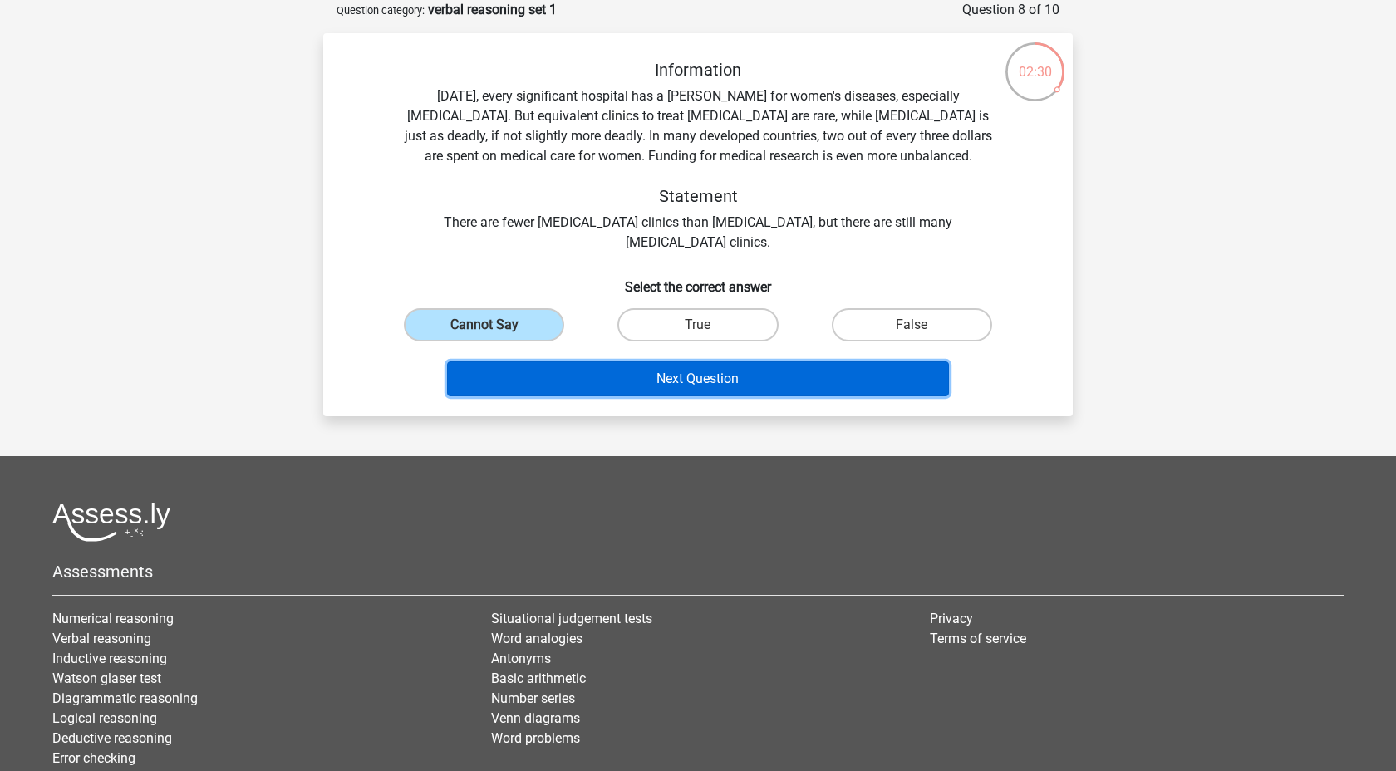
click at [604, 376] on button "Next Question" at bounding box center [698, 378] width 503 height 35
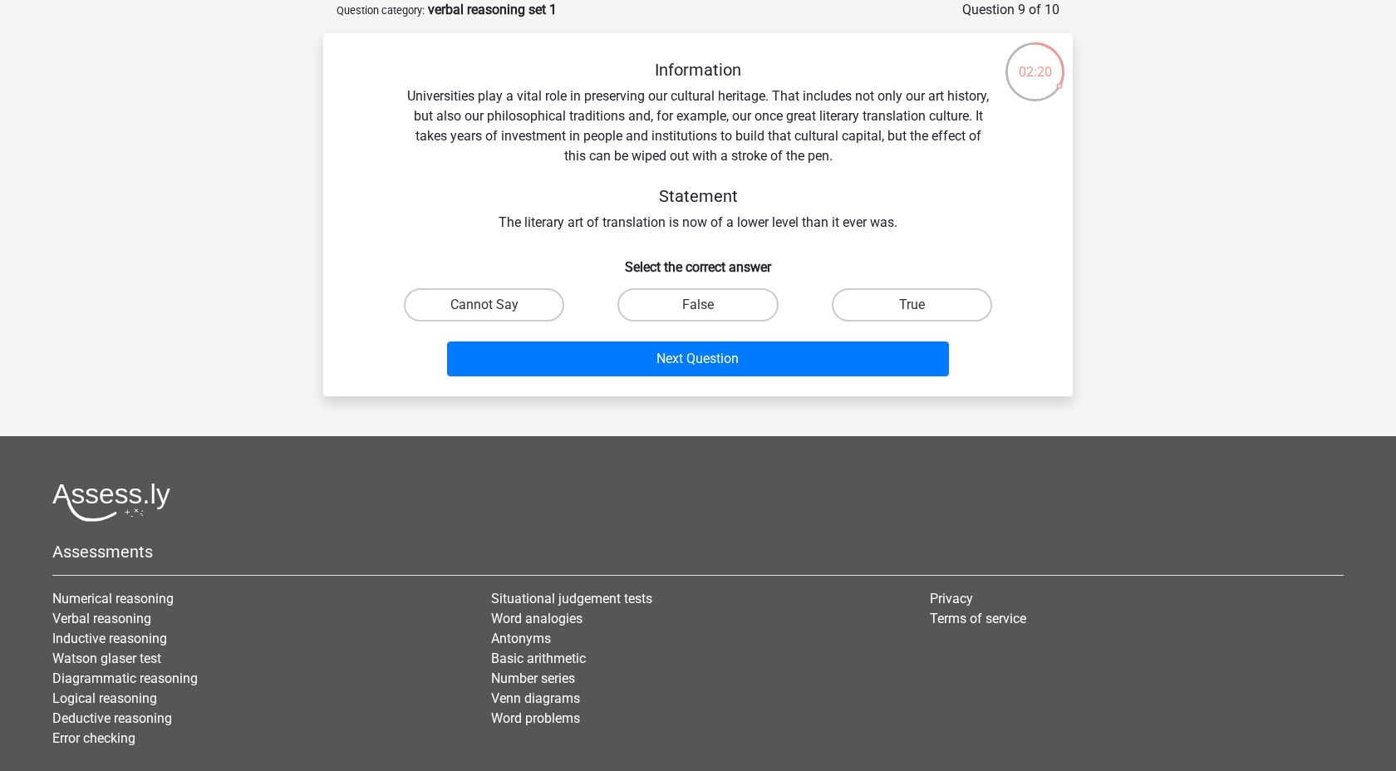
drag, startPoint x: 514, startPoint y: 308, endPoint x: 517, endPoint y: 333, distance: 25.1
click at [514, 308] on label "Cannot Say" at bounding box center [484, 304] width 160 height 33
click at [495, 308] on input "Cannot Say" at bounding box center [489, 310] width 11 height 11
radio input "true"
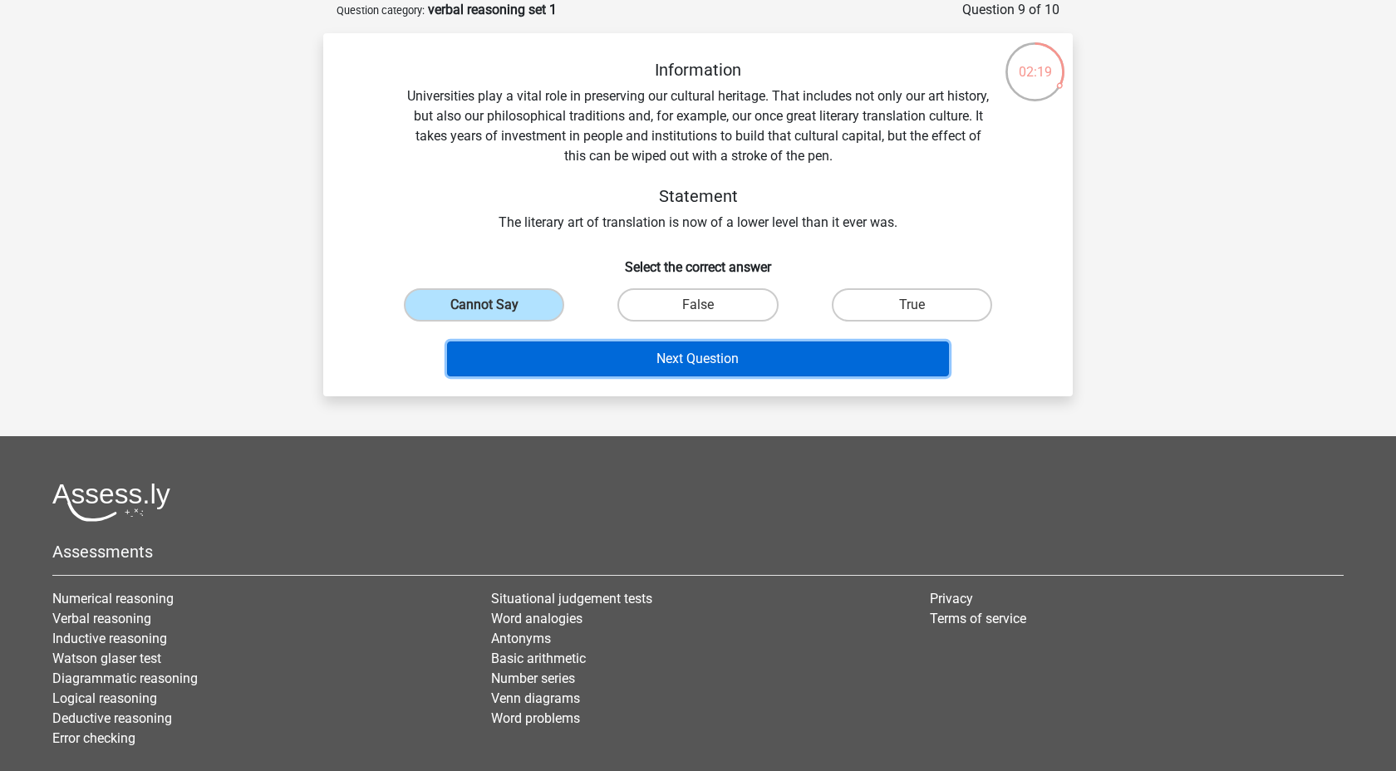
click at [637, 359] on button "Next Question" at bounding box center [698, 358] width 503 height 35
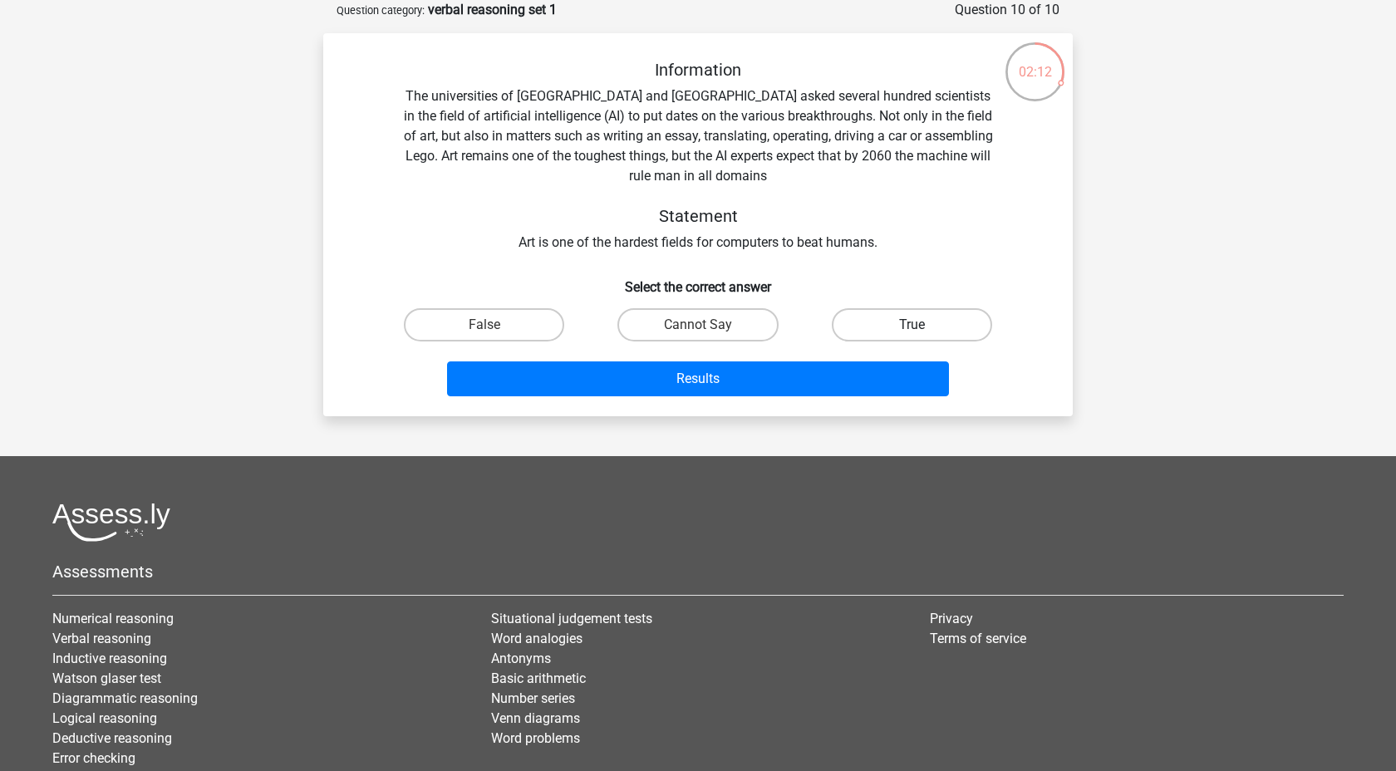
click at [872, 310] on label "True" at bounding box center [912, 324] width 160 height 33
click at [911, 325] on input "True" at bounding box center [916, 330] width 11 height 11
radio input "true"
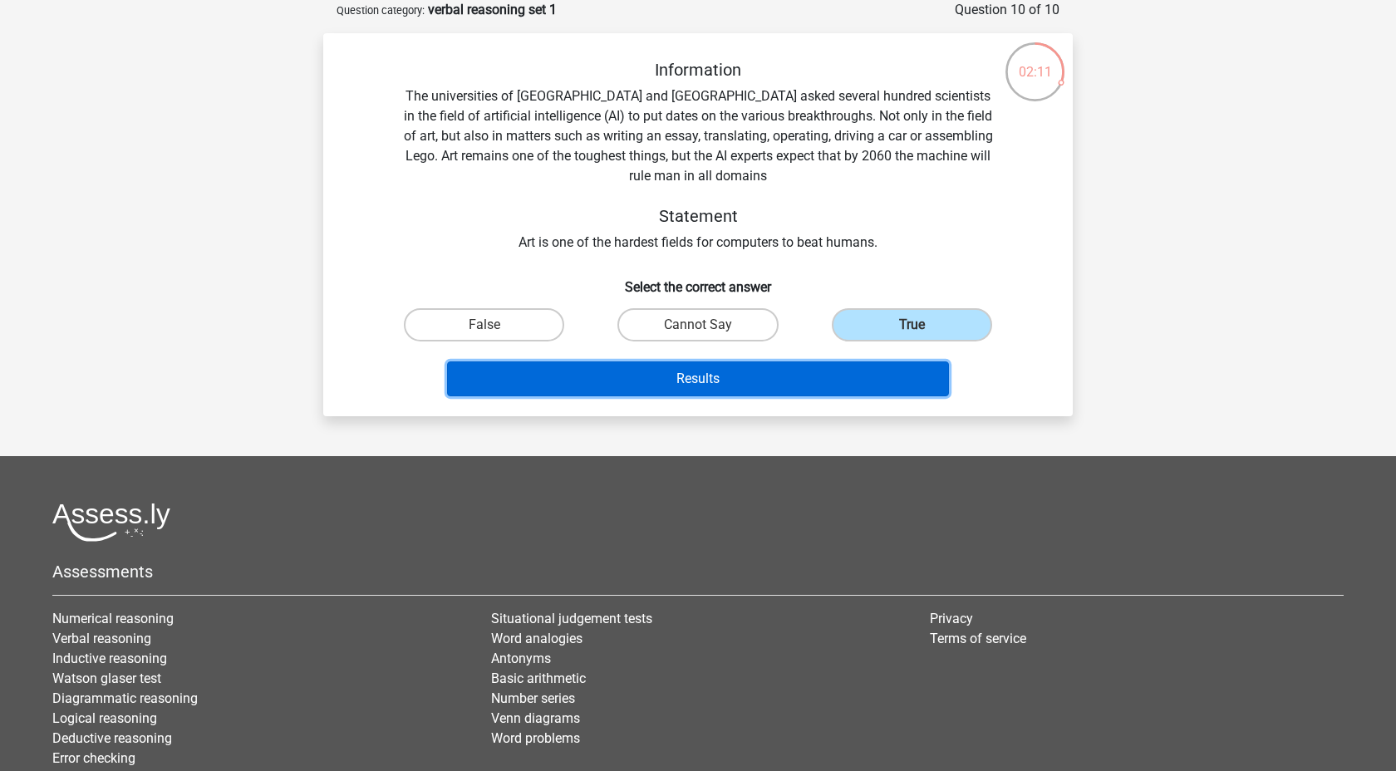
click at [838, 362] on button "Results" at bounding box center [698, 378] width 503 height 35
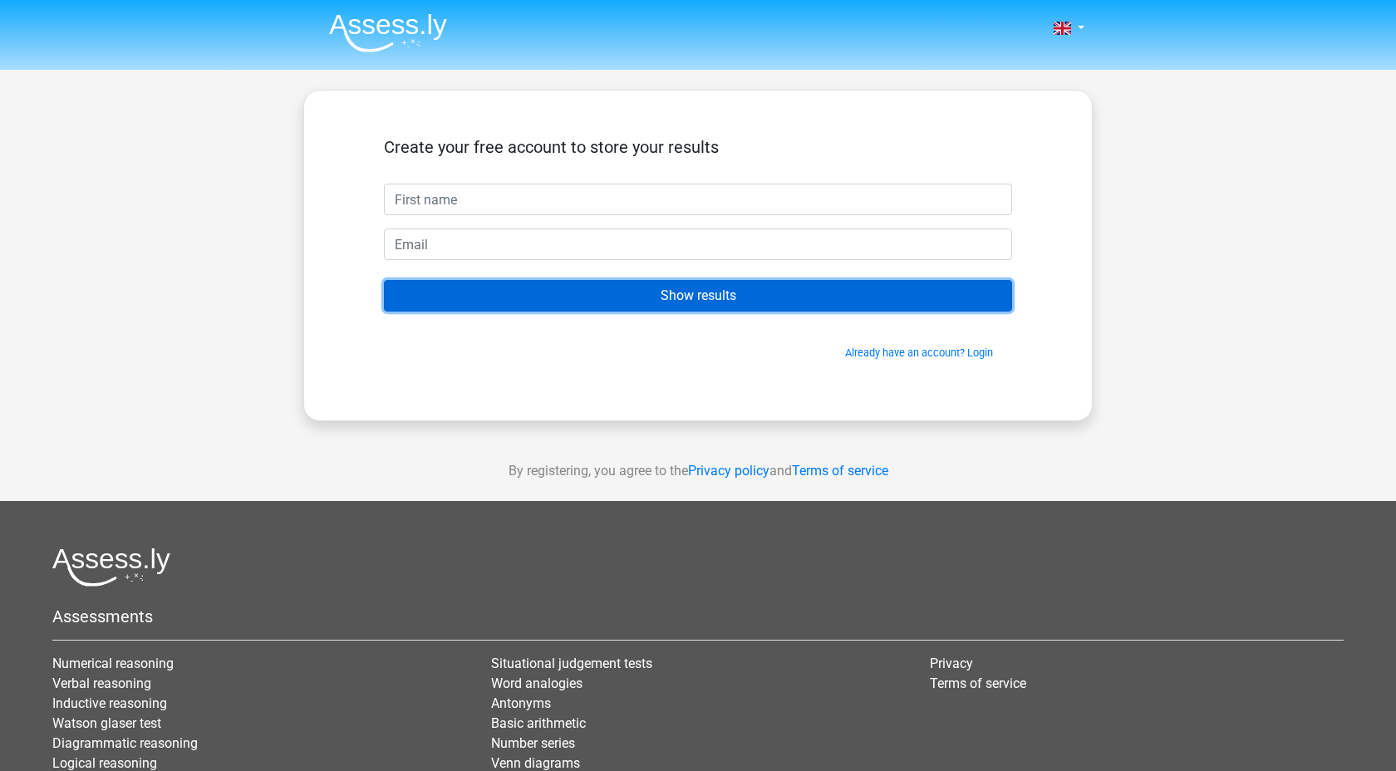
click at [661, 292] on input "Show results" at bounding box center [698, 296] width 628 height 32
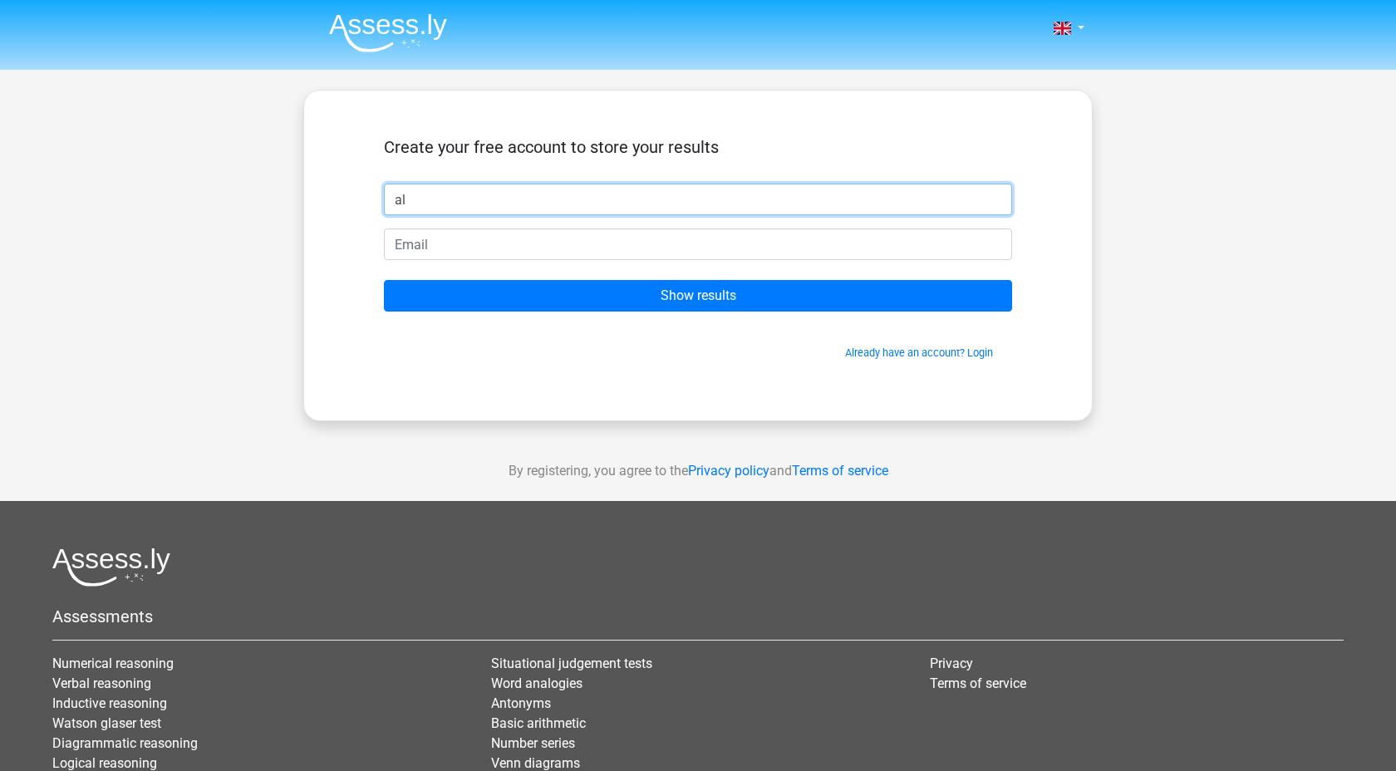
type input "[PERSON_NAME]"
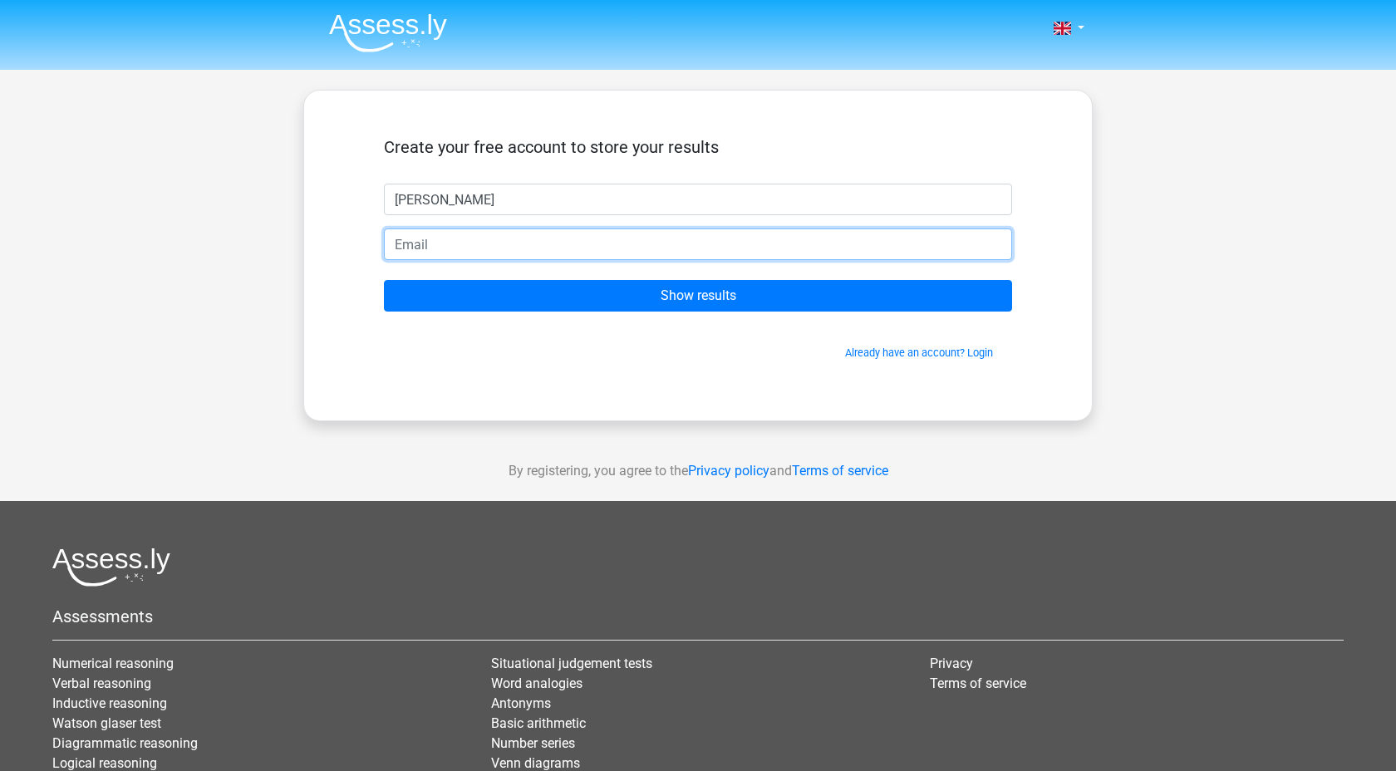
click at [645, 248] on input "email" at bounding box center [698, 244] width 628 height 32
type input "[EMAIL_ADDRESS][DOMAIN_NAME]"
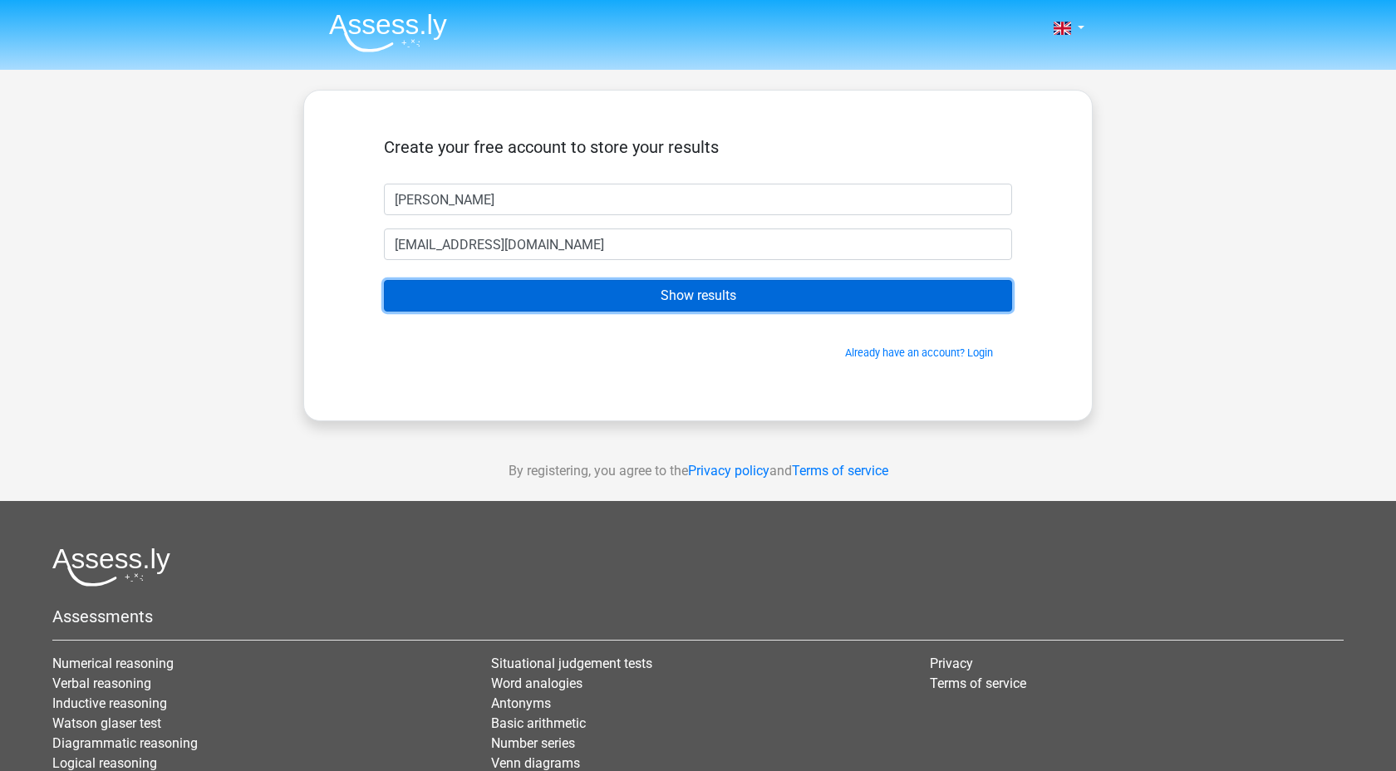
click at [671, 302] on input "Show results" at bounding box center [698, 296] width 628 height 32
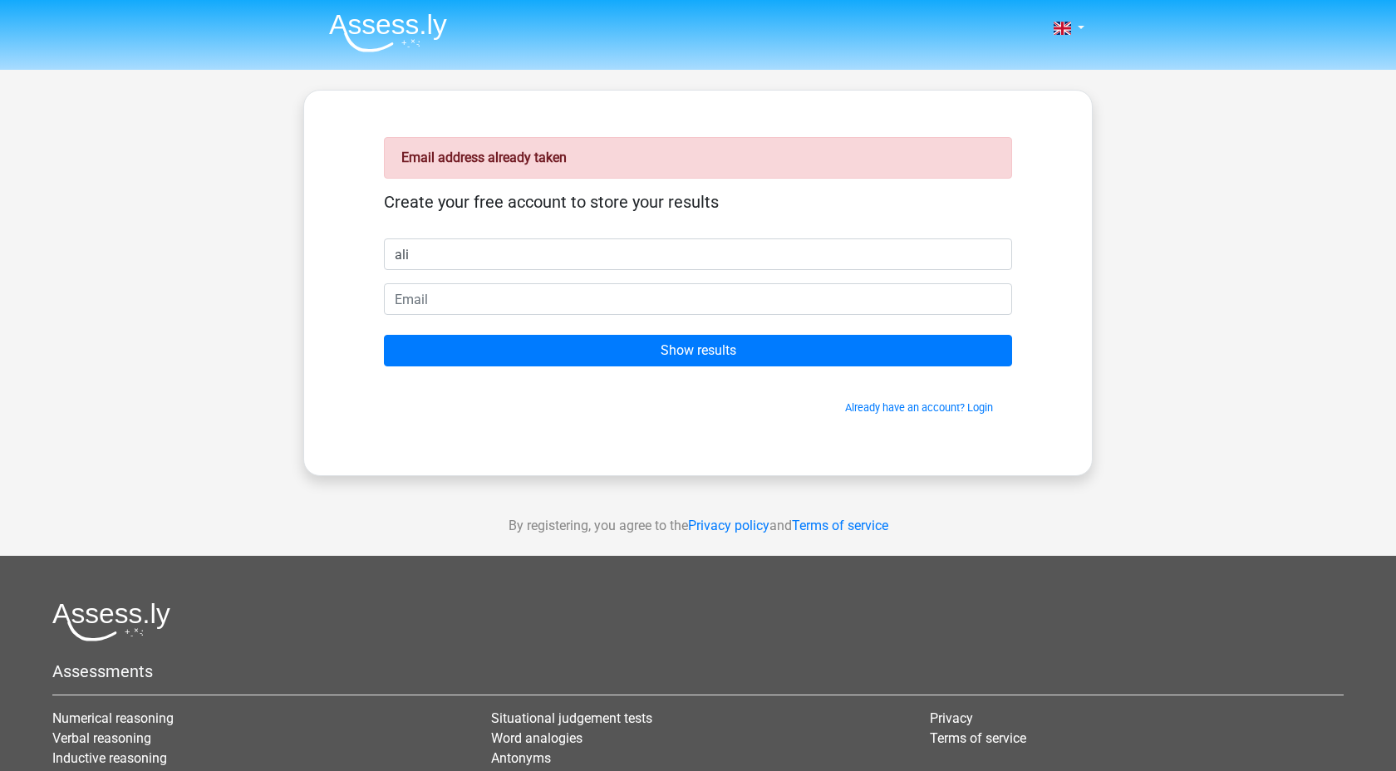
type input "ali"
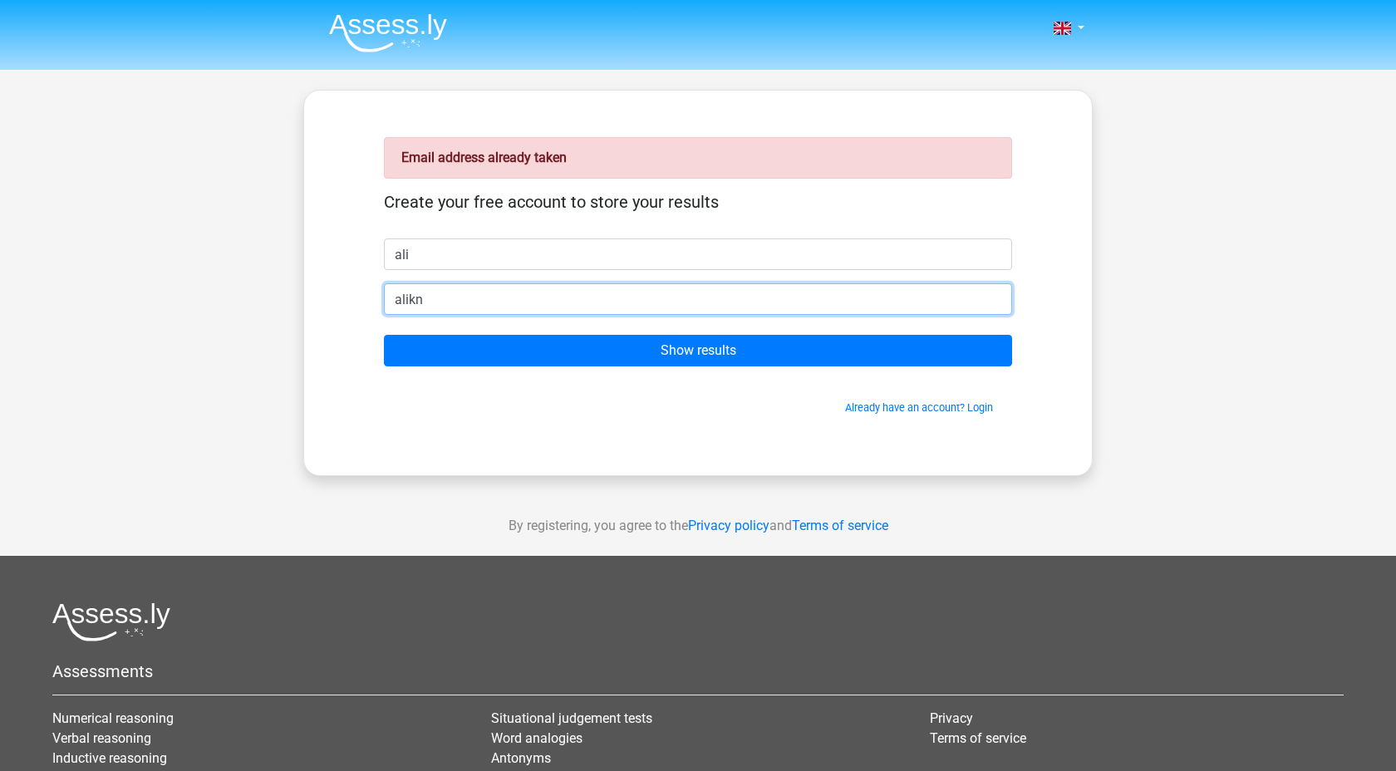
type input "alikn08@outlook.com"
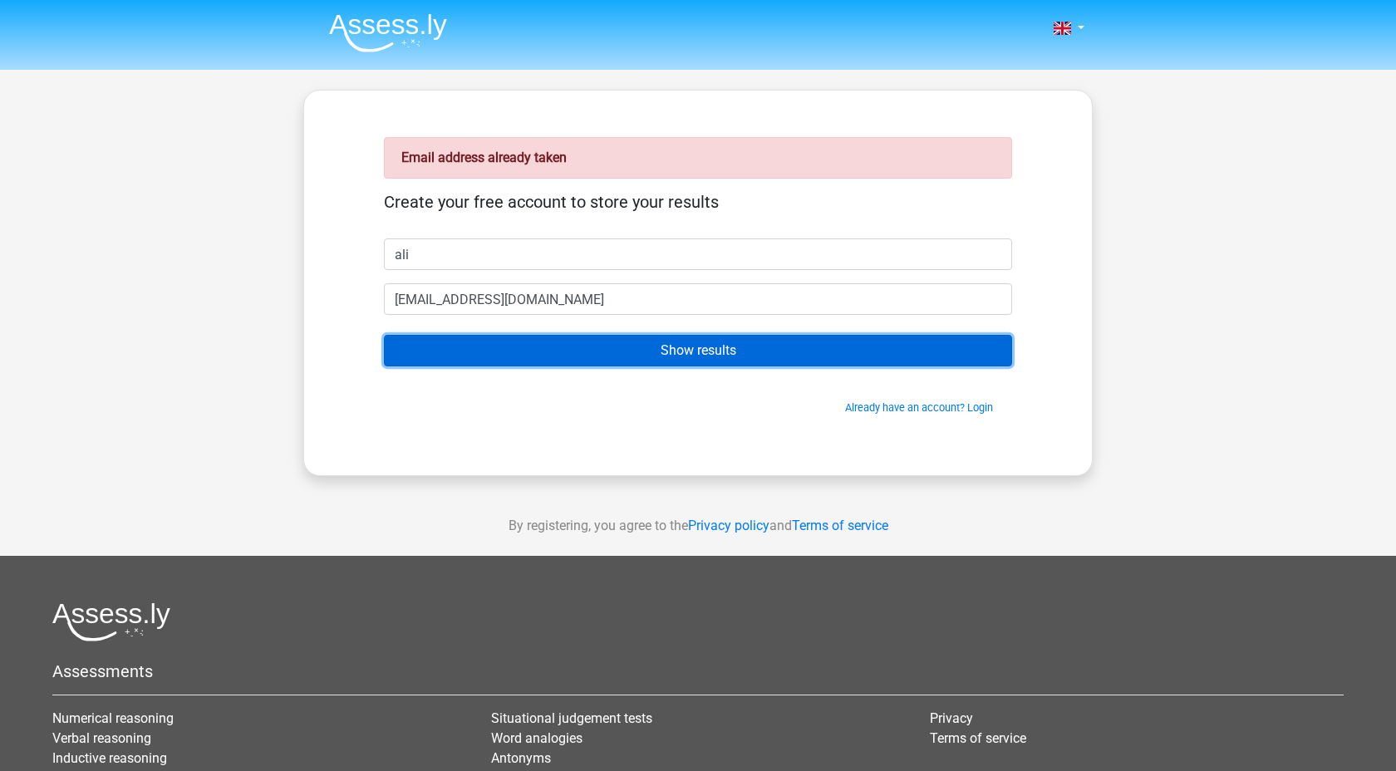
click at [688, 365] on input "Show results" at bounding box center [698, 351] width 628 height 32
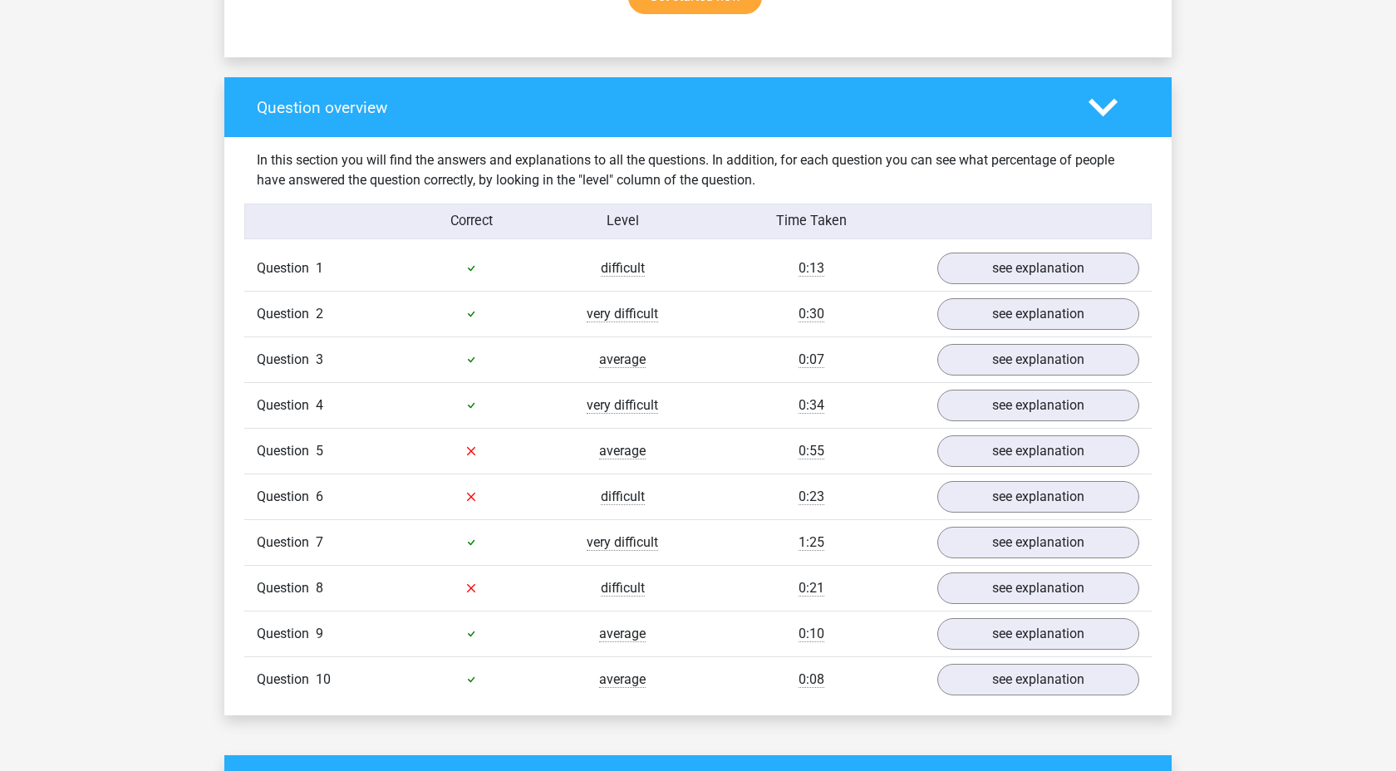
scroll to position [1173, 0]
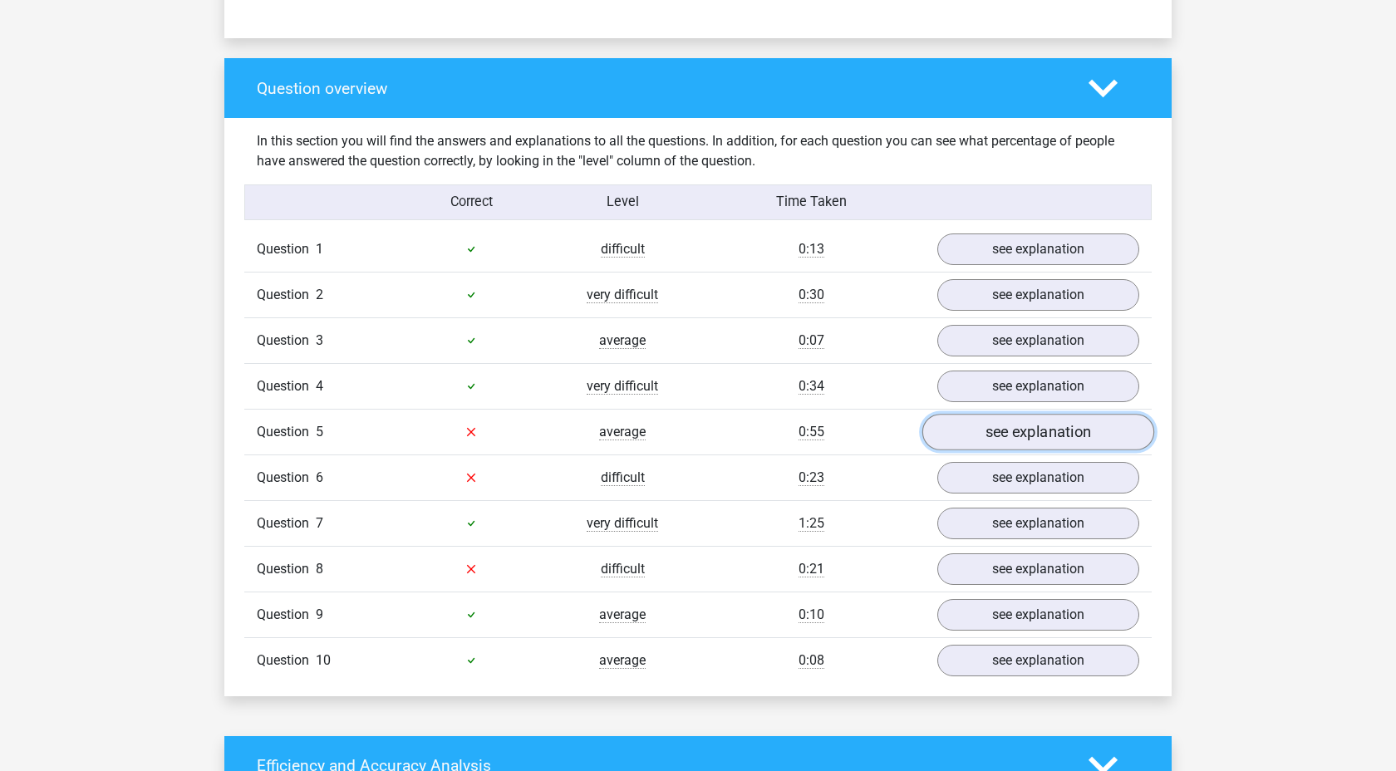
click at [1044, 431] on link "see explanation" at bounding box center [1038, 432] width 232 height 37
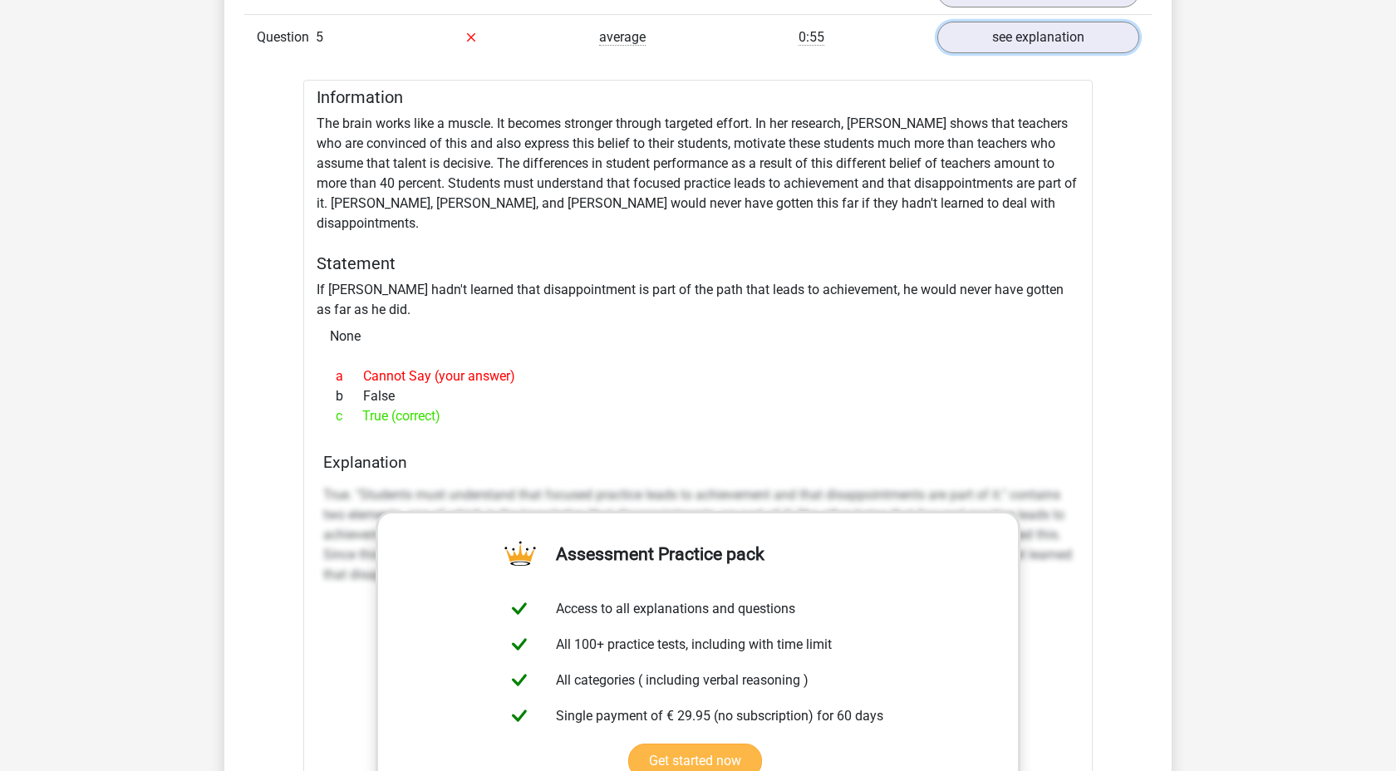
scroll to position [1511, 0]
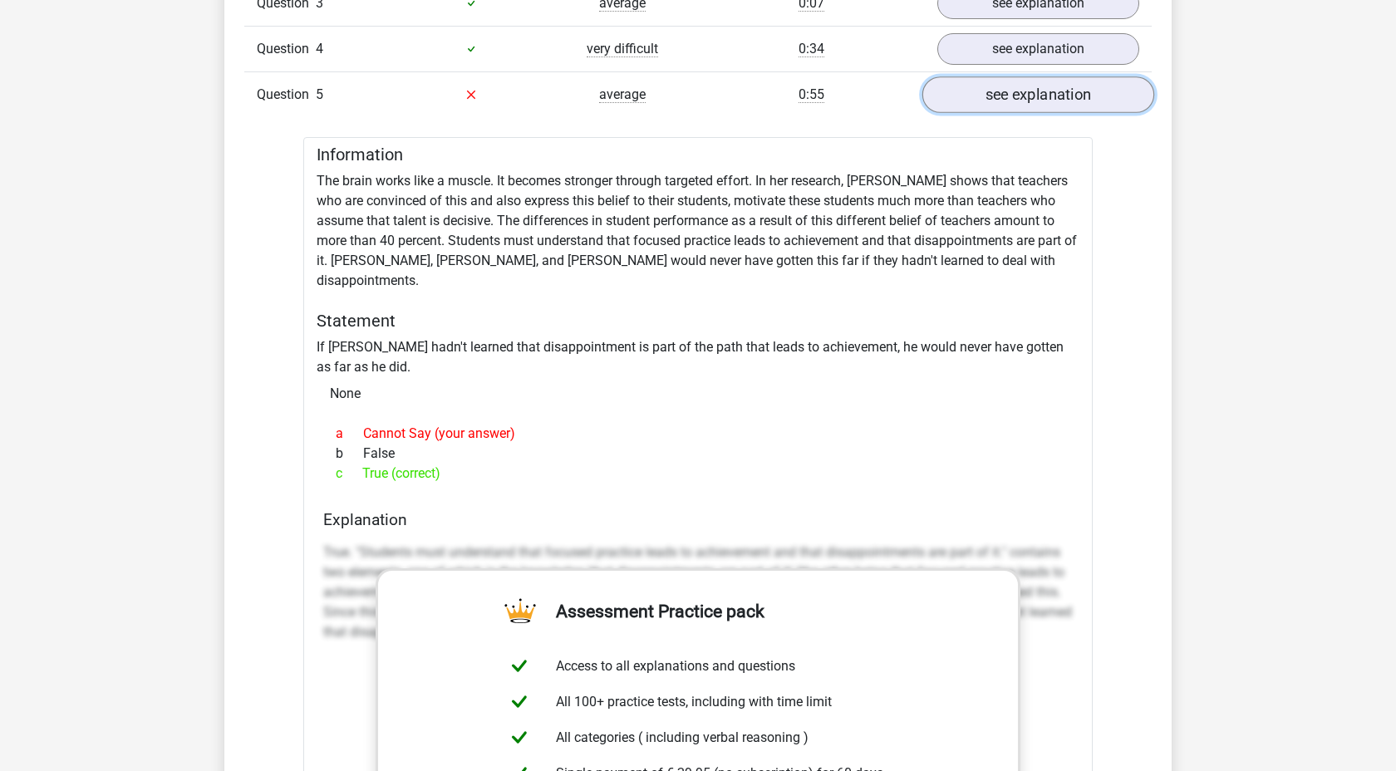
click at [972, 87] on link "see explanation" at bounding box center [1038, 94] width 232 height 37
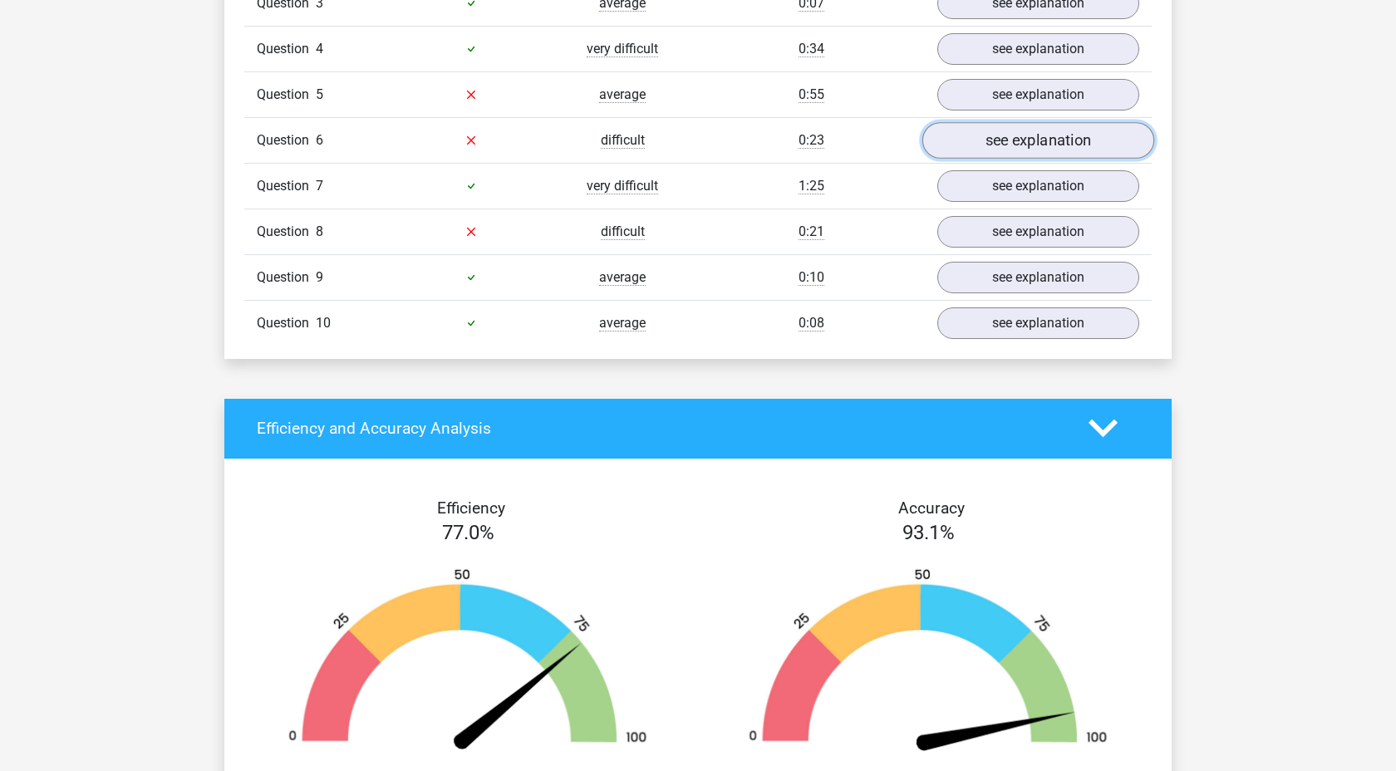
click at [995, 138] on link "see explanation" at bounding box center [1038, 140] width 232 height 37
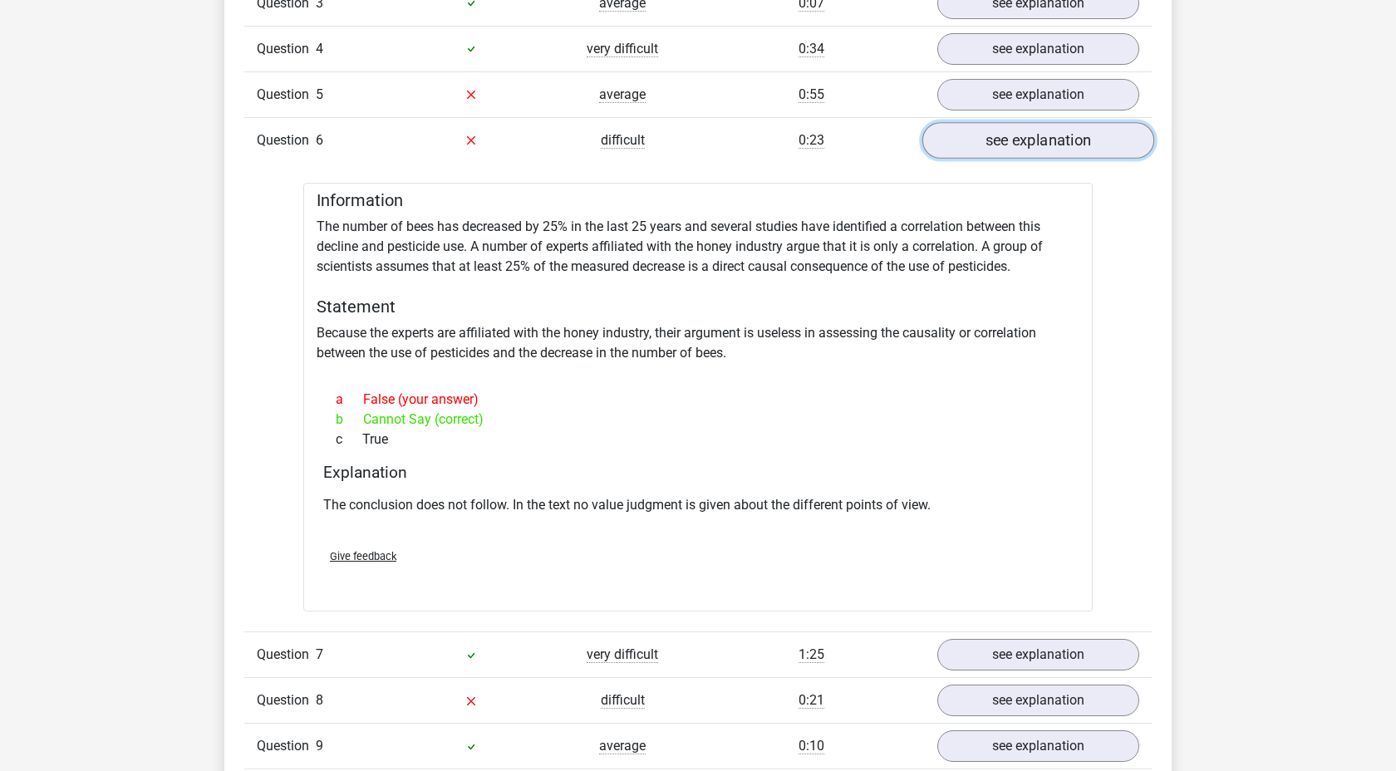
click at [1026, 144] on link "see explanation" at bounding box center [1038, 140] width 232 height 37
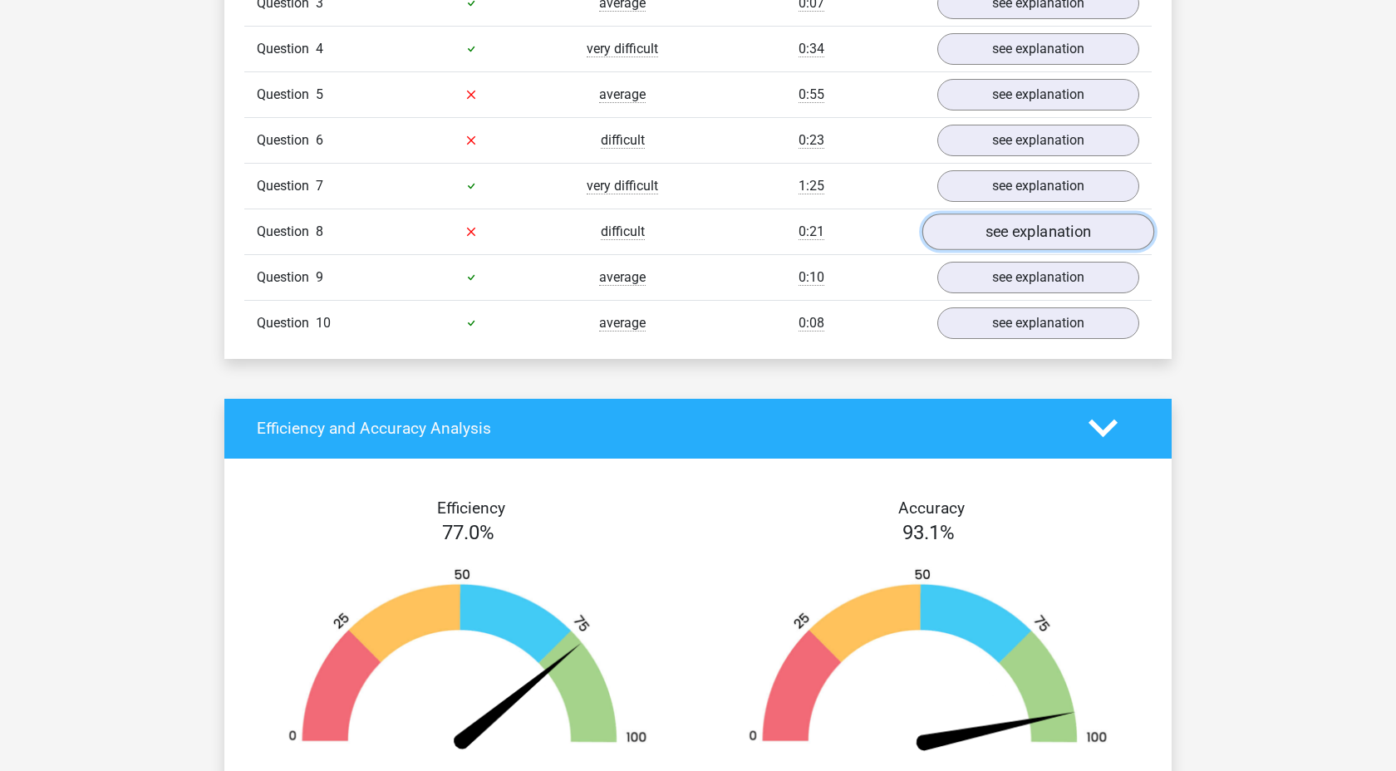
click at [1002, 236] on link "see explanation" at bounding box center [1038, 232] width 232 height 37
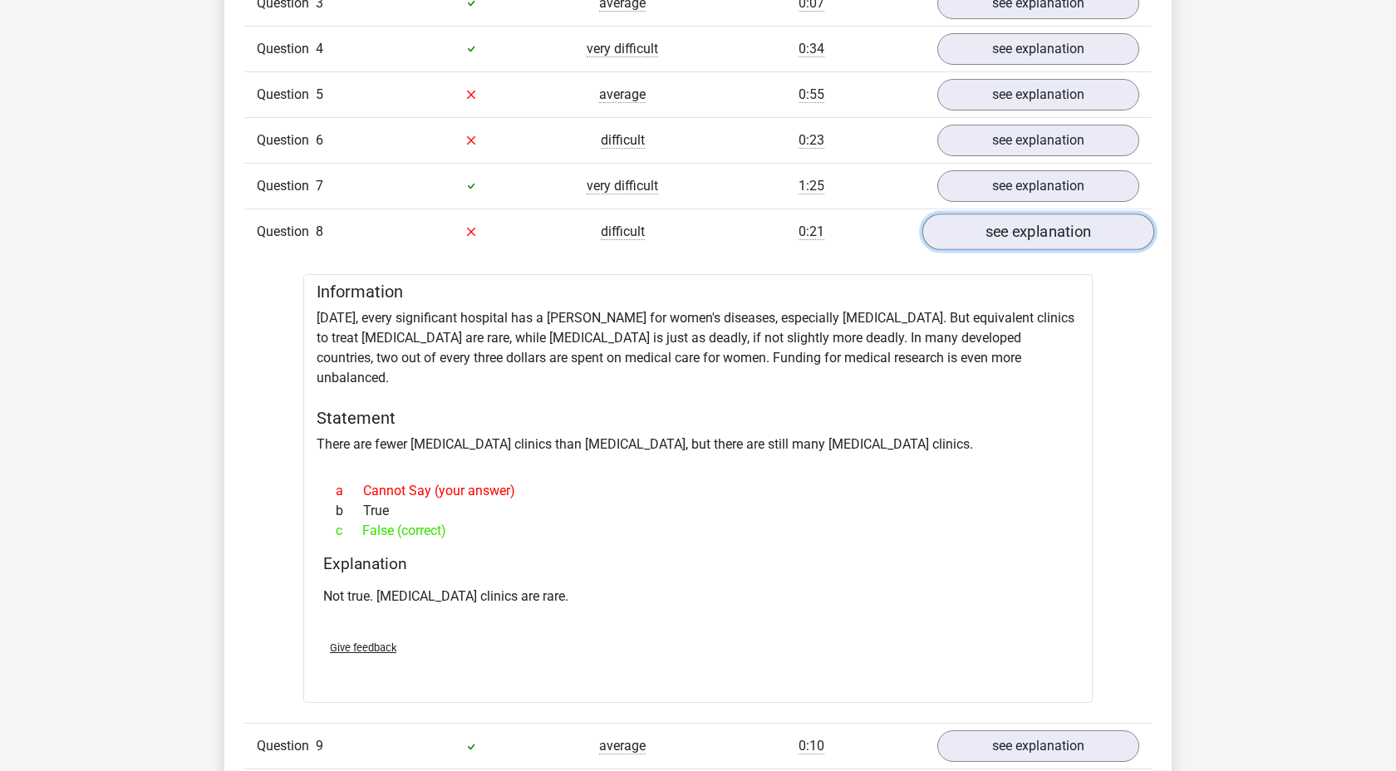
click at [1011, 233] on link "see explanation" at bounding box center [1038, 232] width 232 height 37
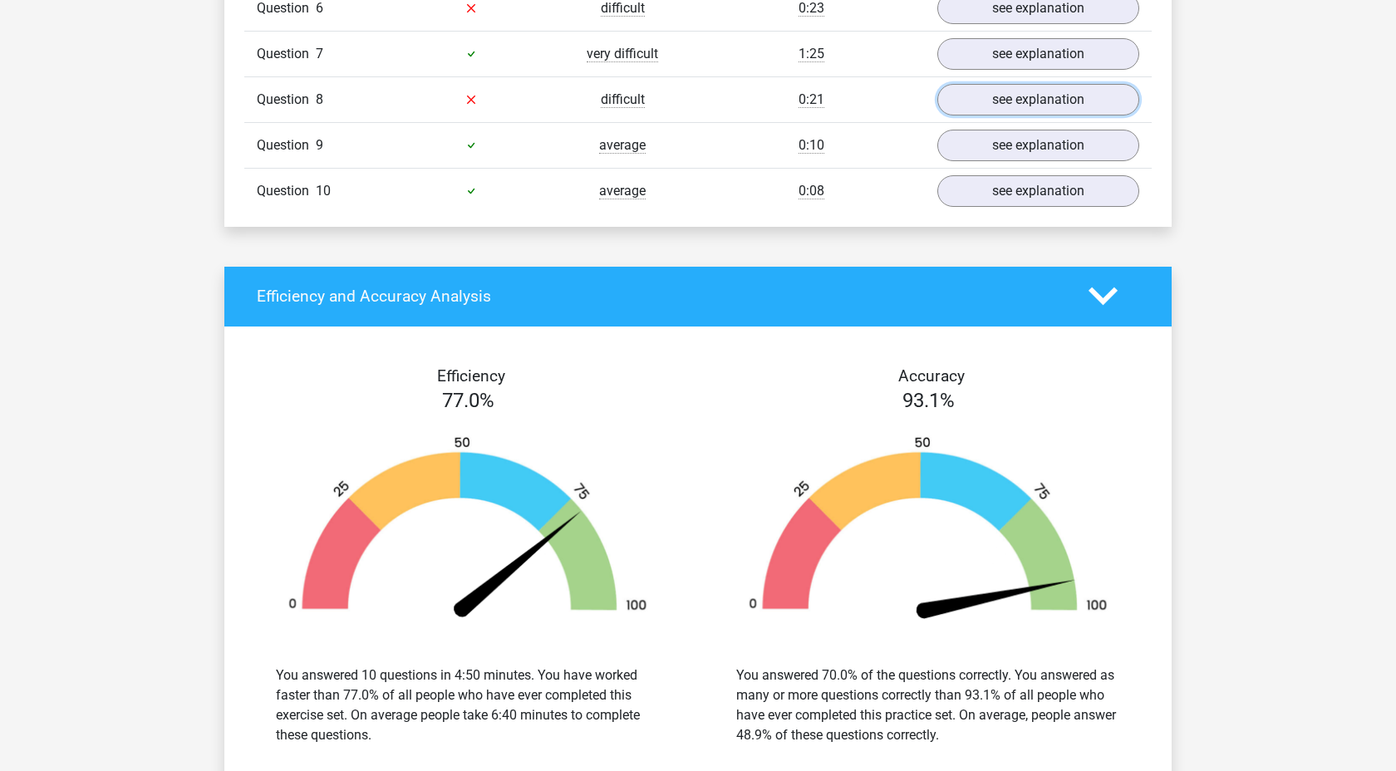
scroll to position [1227, 0]
